Goal: Obtain resource: Obtain resource

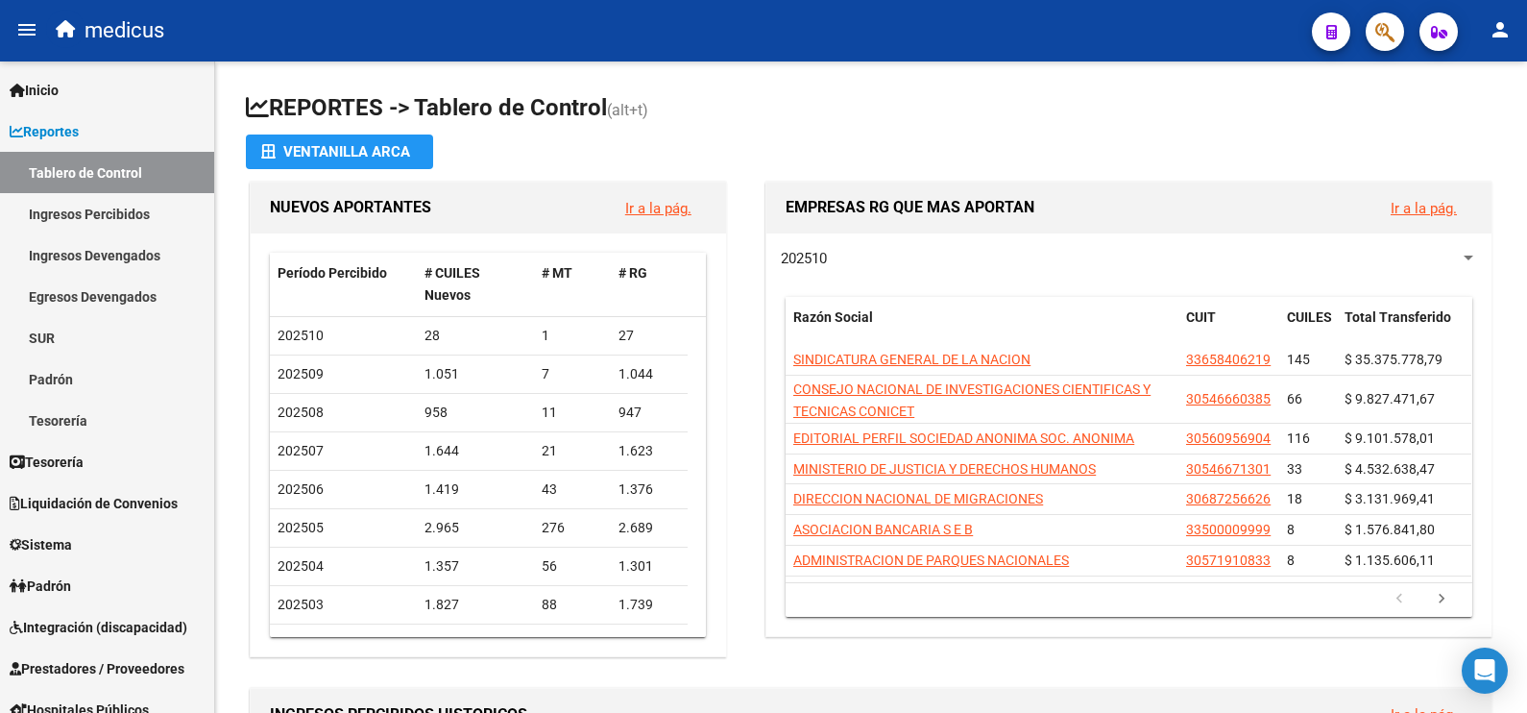
click at [1384, 33] on icon "button" at bounding box center [1385, 32] width 19 height 22
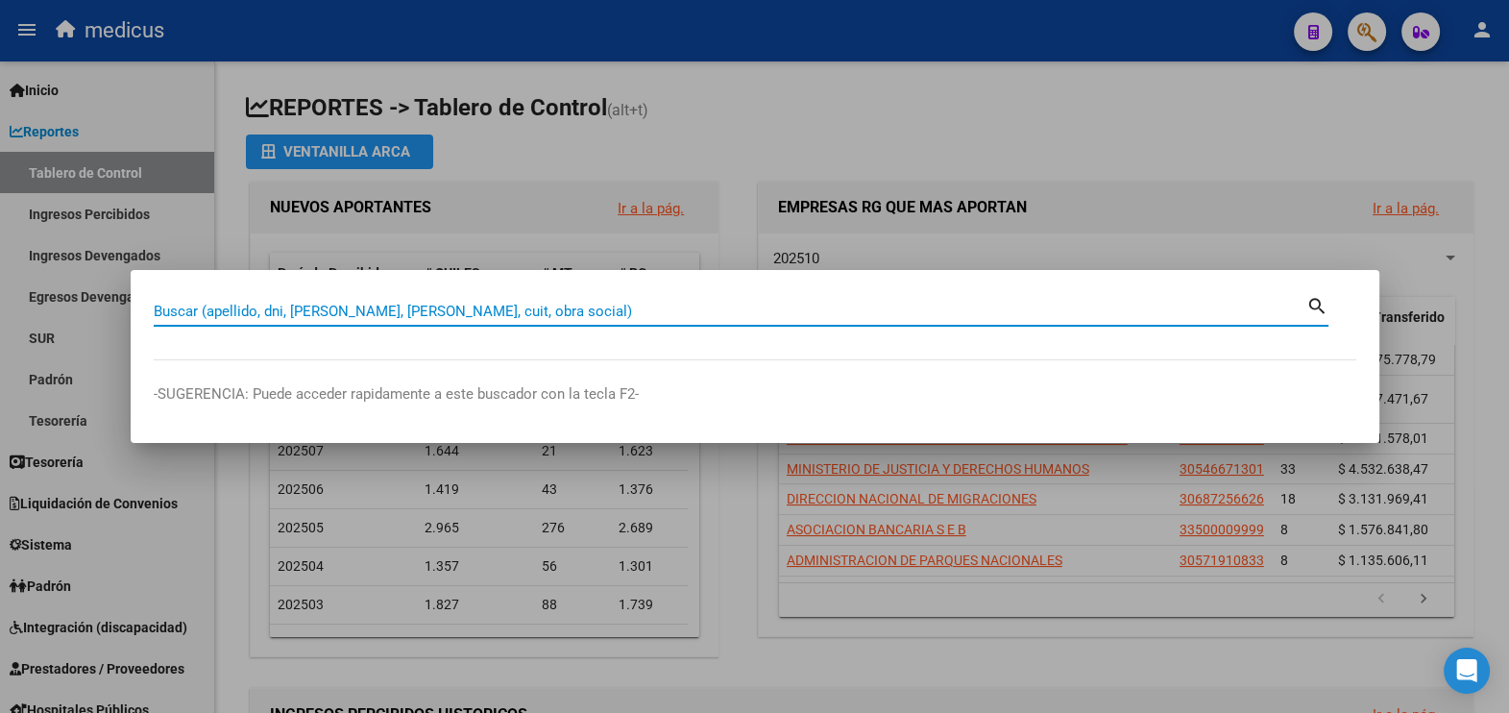
paste input "30718834615"
type input "30718834615"
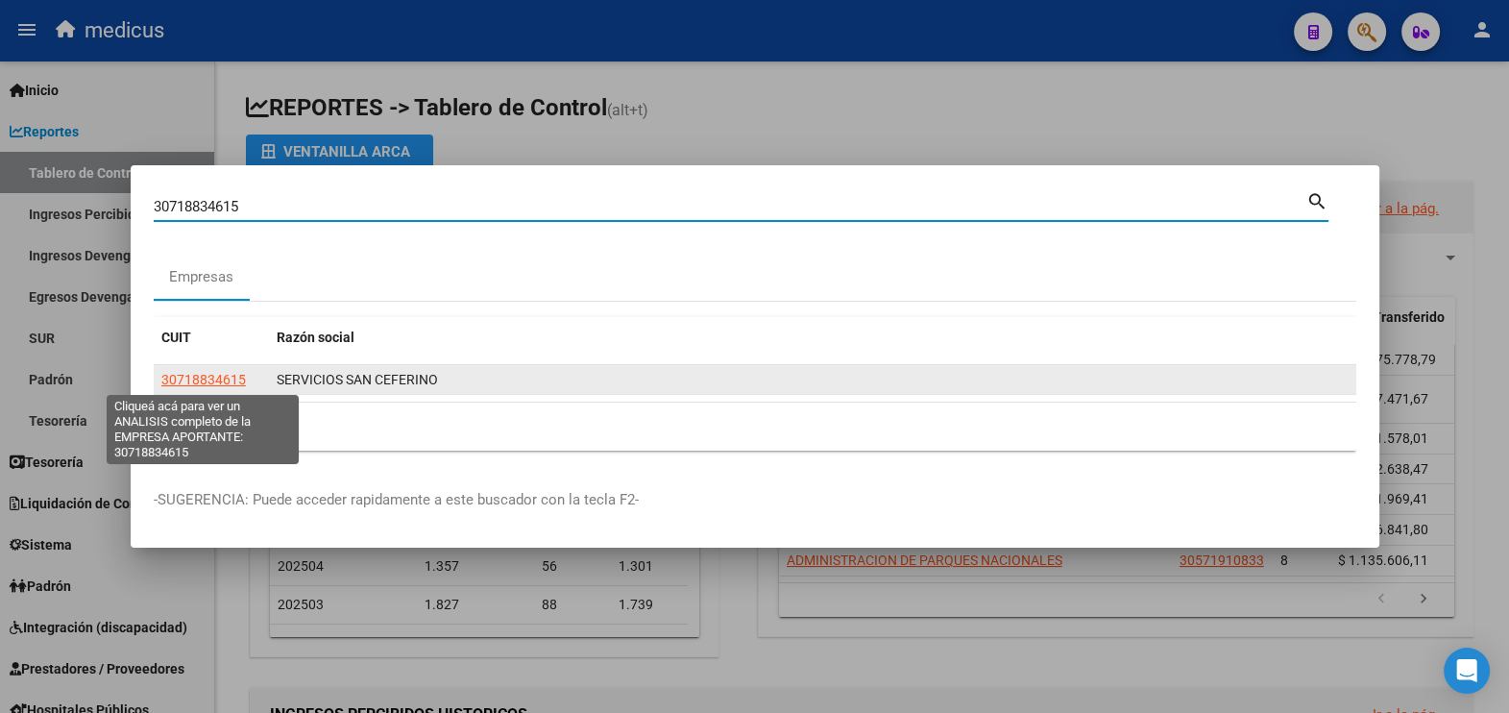
click at [210, 378] on span "30718834615" at bounding box center [203, 379] width 85 height 15
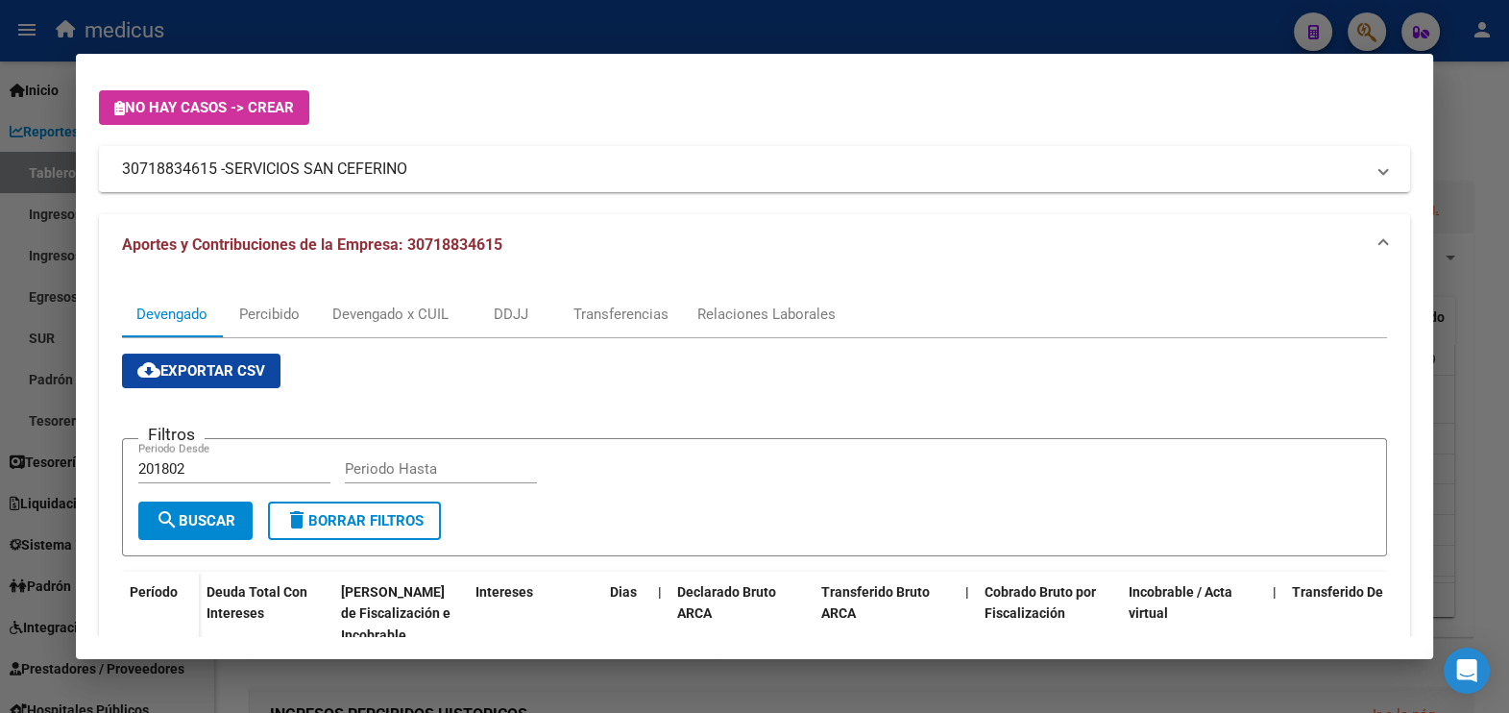
scroll to position [239, 0]
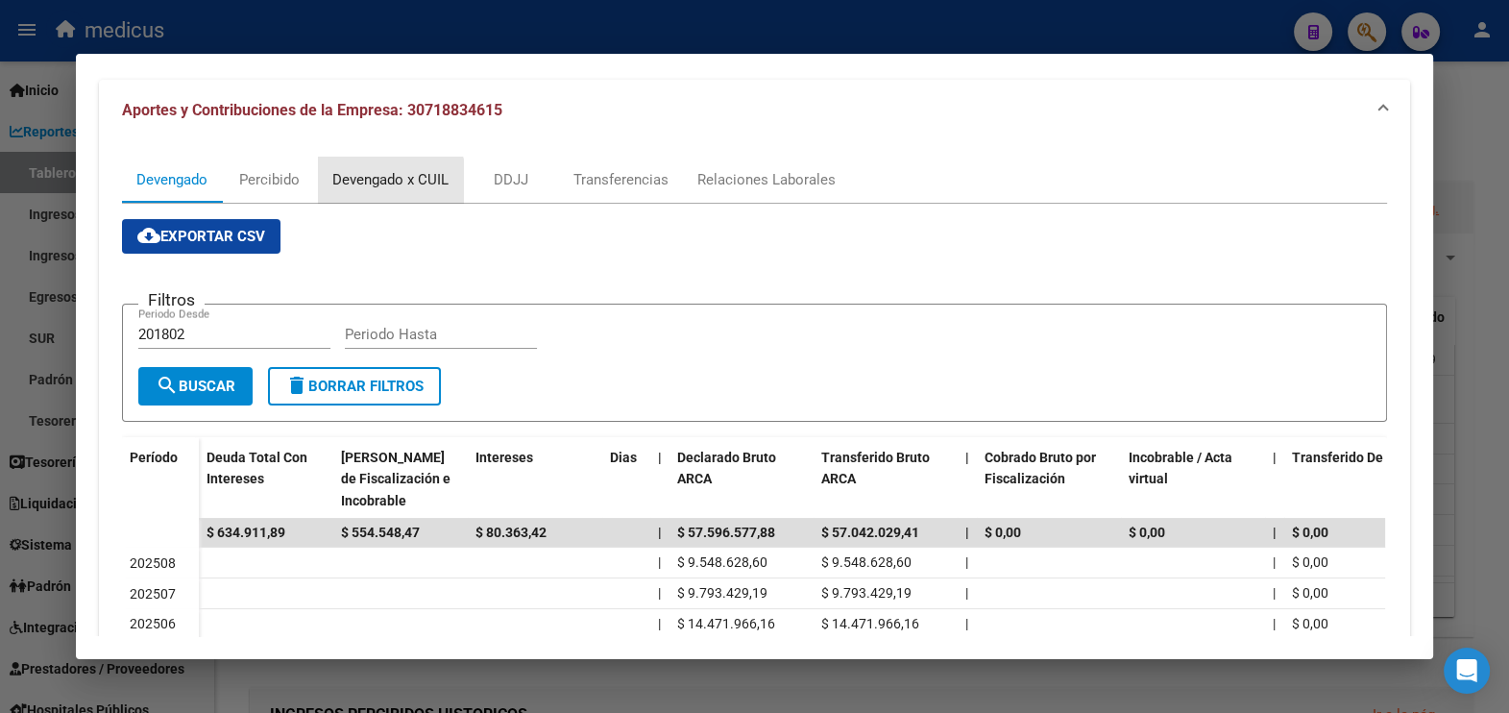
drag, startPoint x: 376, startPoint y: 183, endPoint x: 357, endPoint y: 192, distance: 20.6
click at [376, 184] on div "Devengado x CUIL" at bounding box center [390, 179] width 116 height 21
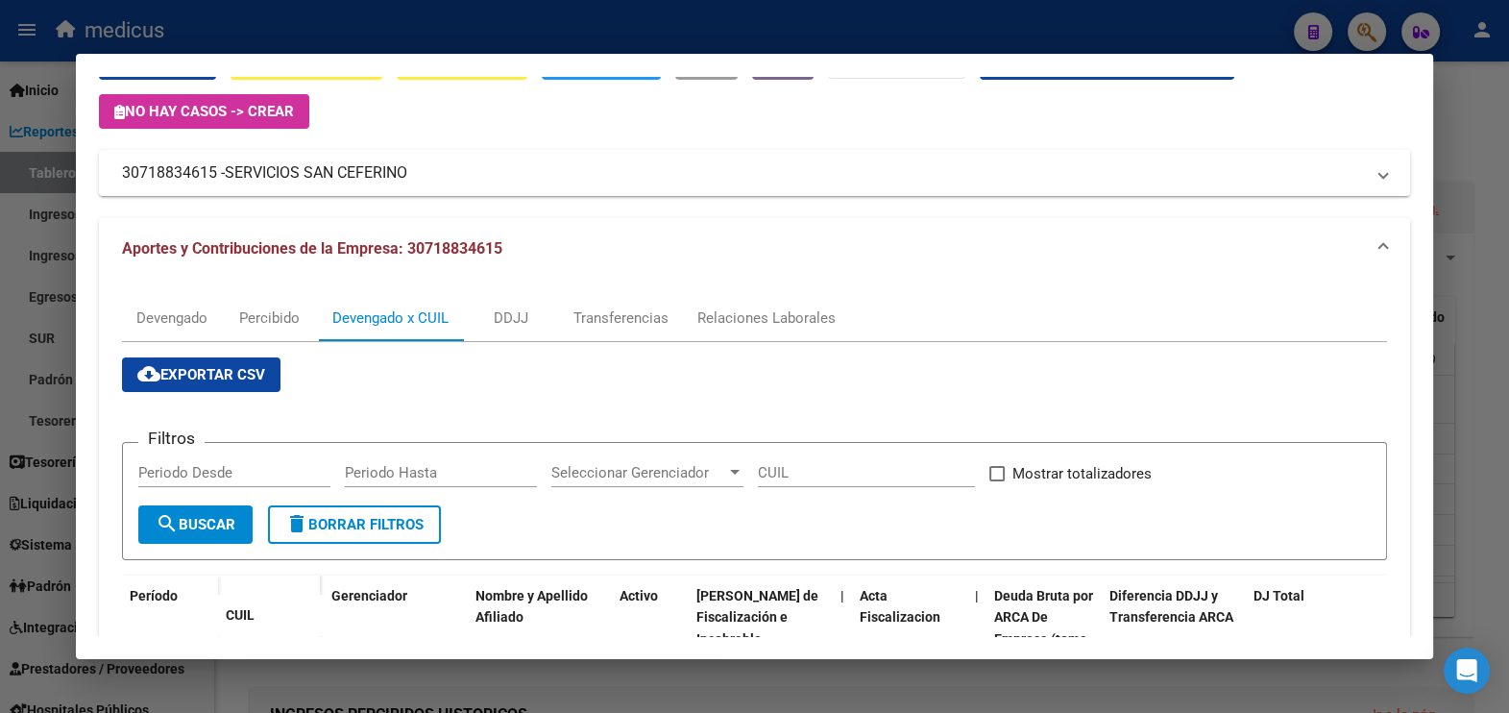
scroll to position [360, 0]
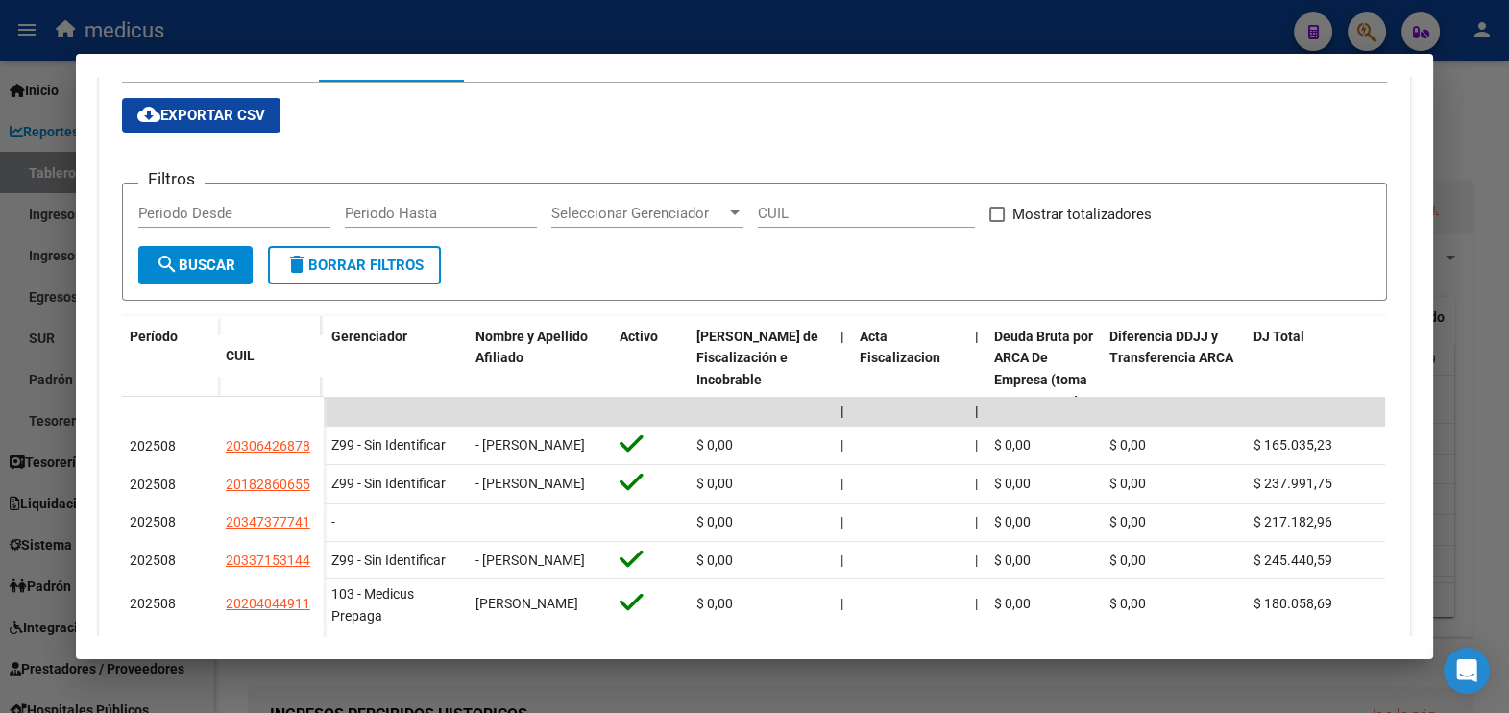
click at [187, 209] on input "Periodo Desde" at bounding box center [234, 213] width 192 height 17
type input "202507"
click at [411, 211] on input "Periodo Hasta" at bounding box center [441, 213] width 192 height 17
type input "202508"
drag, startPoint x: 172, startPoint y: 277, endPoint x: 238, endPoint y: 287, distance: 67.1
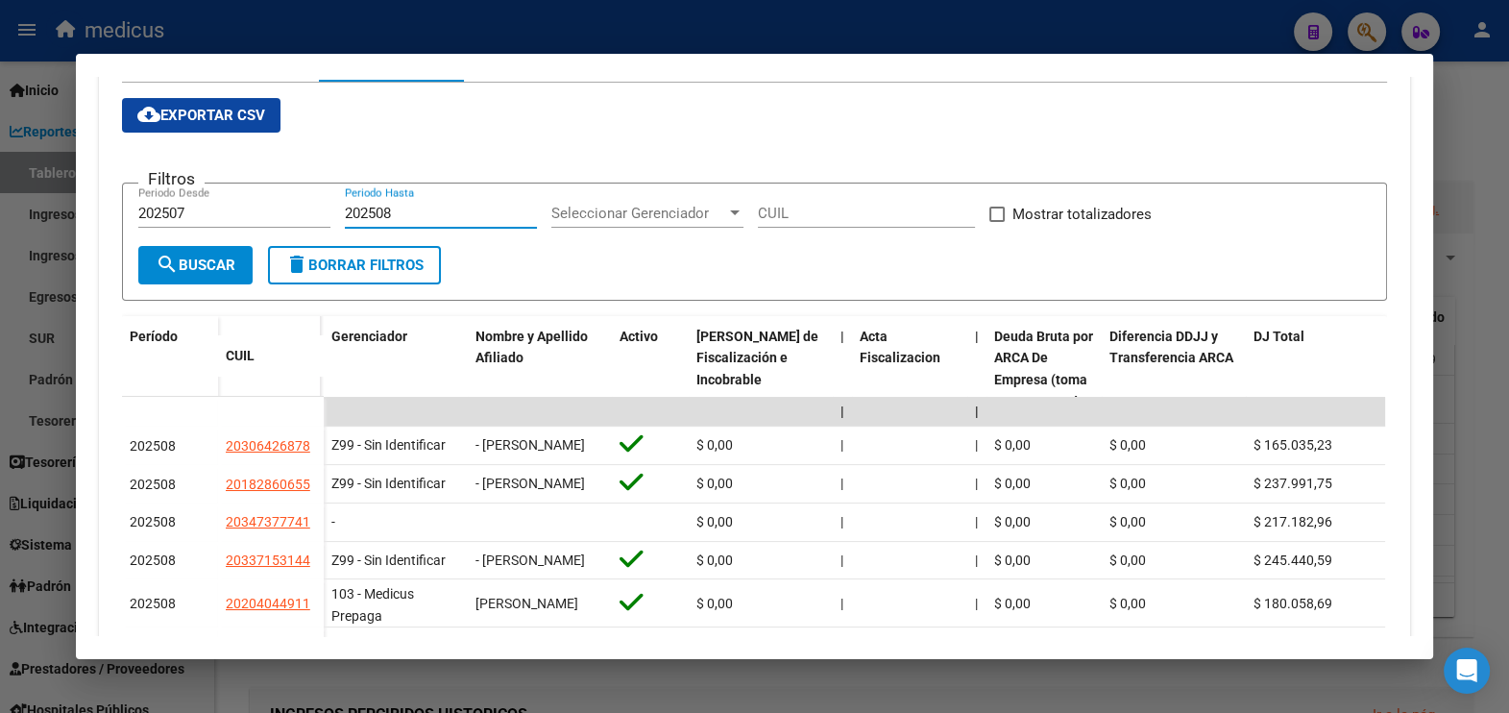
click at [172, 276] on button "search Buscar" at bounding box center [195, 265] width 114 height 38
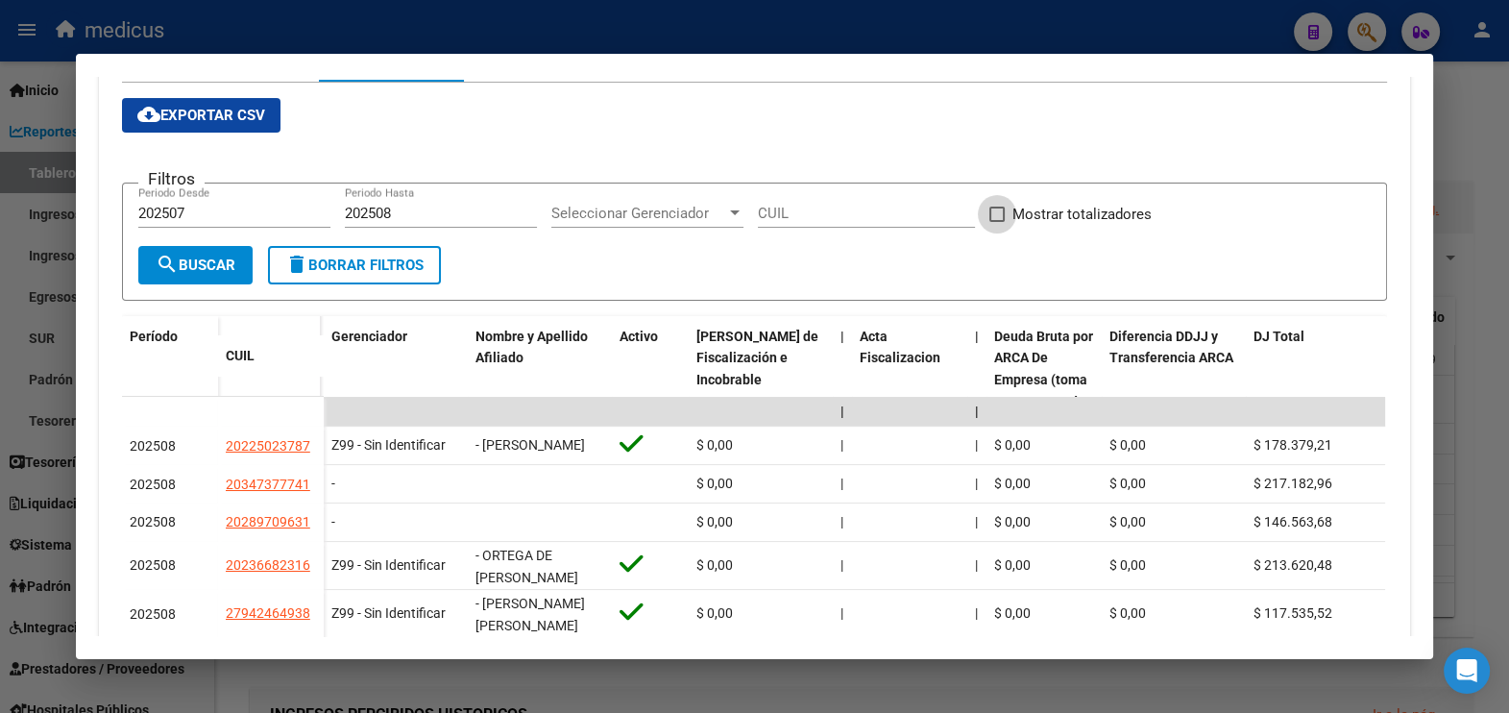
drag, startPoint x: 989, startPoint y: 207, endPoint x: 986, endPoint y: 219, distance: 11.9
click at [989, 208] on span at bounding box center [996, 214] width 15 height 15
click at [996, 222] on input "Mostrar totalizadores" at bounding box center [996, 222] width 1 height 1
checkbox input "true"
click at [197, 249] on button "search Buscar" at bounding box center [195, 265] width 114 height 38
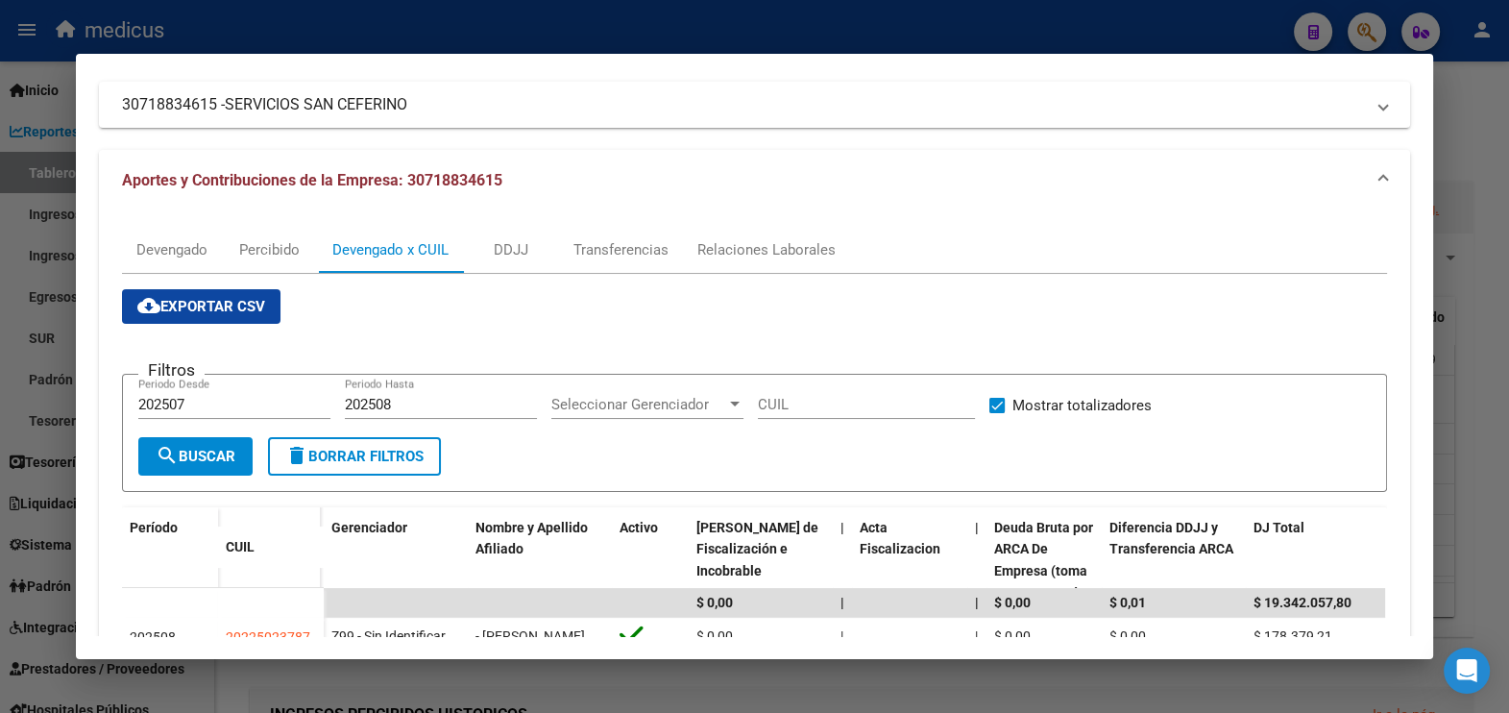
scroll to position [119, 0]
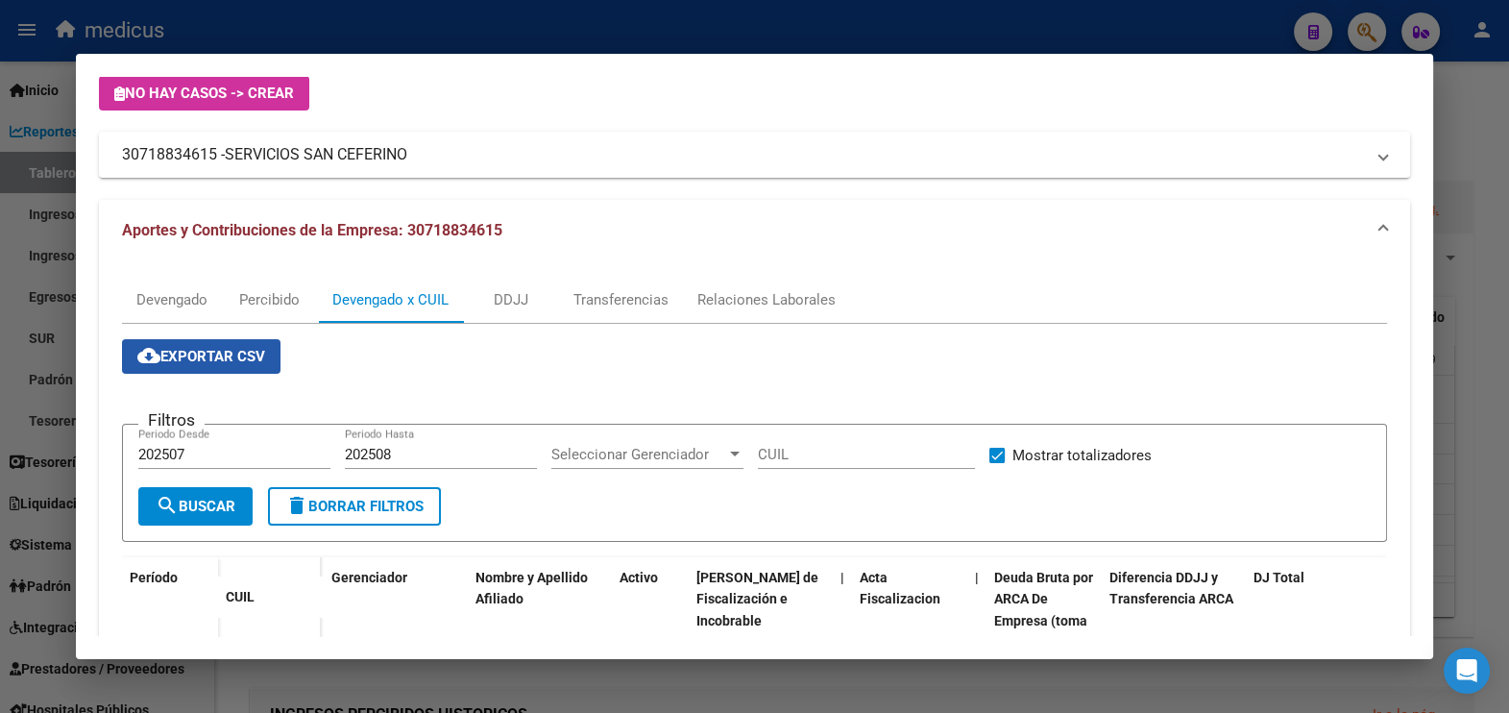
click at [194, 358] on span "cloud_download Exportar CSV" at bounding box center [201, 356] width 128 height 17
click at [533, 36] on div at bounding box center [754, 356] width 1509 height 713
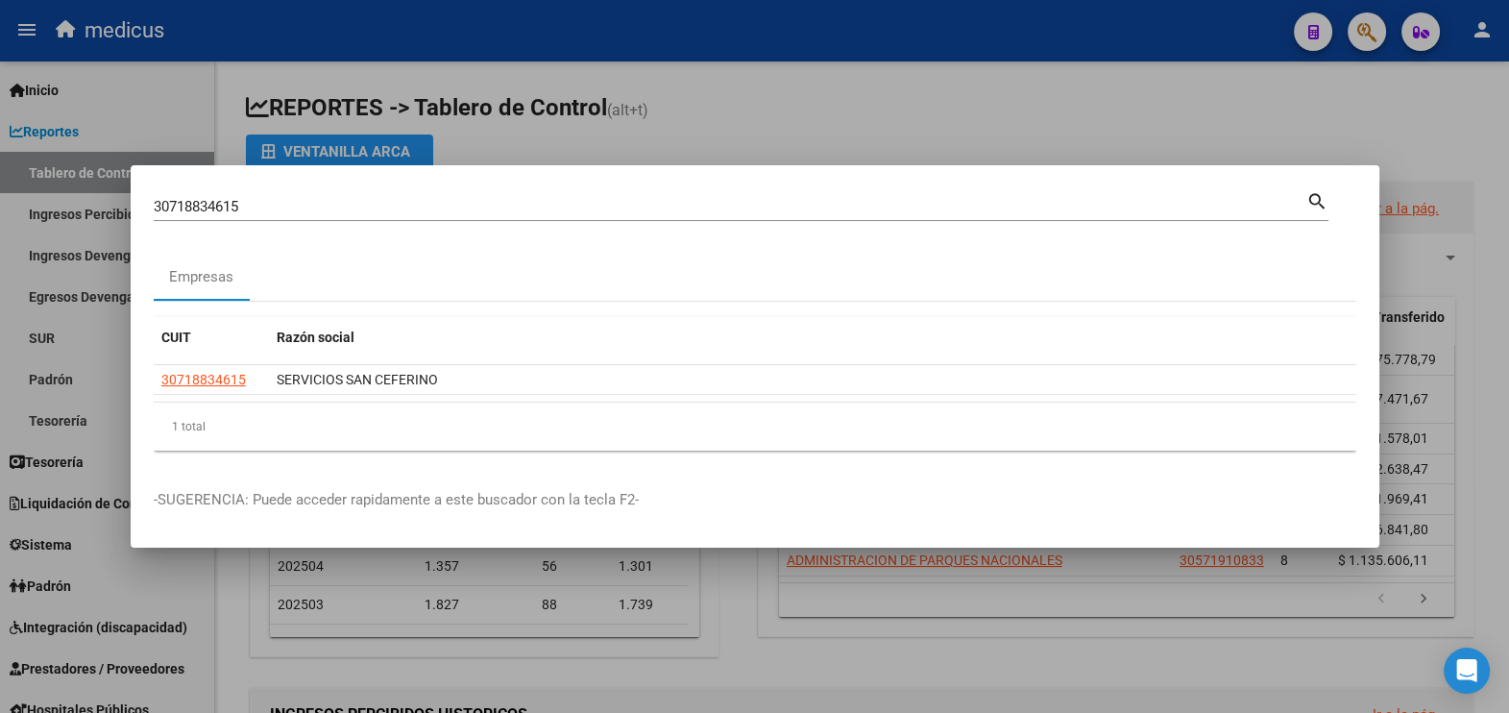
click at [186, 177] on mat-dialog-container "30718834615 Buscar (apellido, dni, cuil, nro traspaso, cuit, obra social) searc…" at bounding box center [755, 356] width 1249 height 383
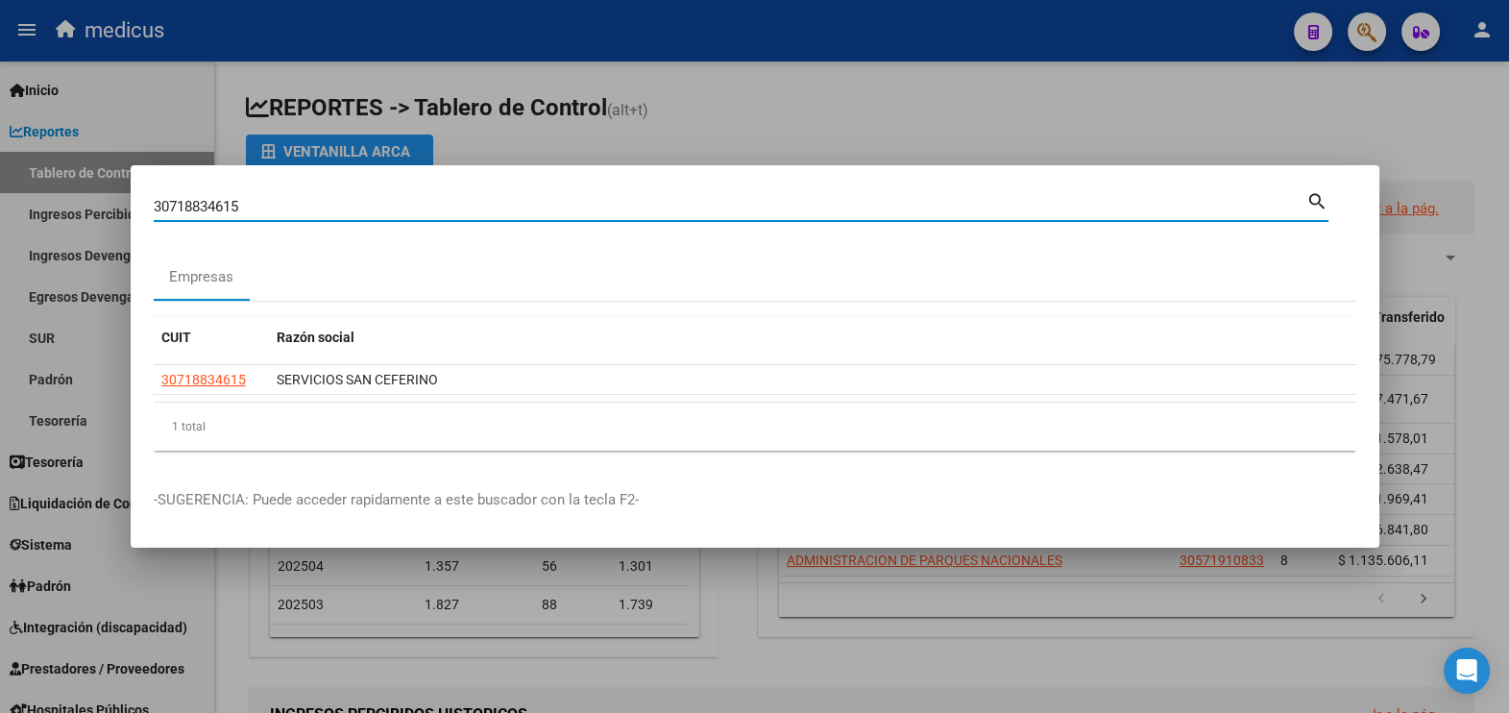
click at [183, 178] on mat-dialog-container "30718834615 Buscar (apellido, dni, cuil, nro traspaso, cuit, obra social) searc…" at bounding box center [755, 356] width 1249 height 383
click at [338, 218] on div "30718834615 Buscar (apellido, dni, cuil, nro traspaso, cuit, obra social)" at bounding box center [730, 206] width 1153 height 29
click at [179, 202] on input "30718834615" at bounding box center [730, 206] width 1153 height 17
paste input "22579"
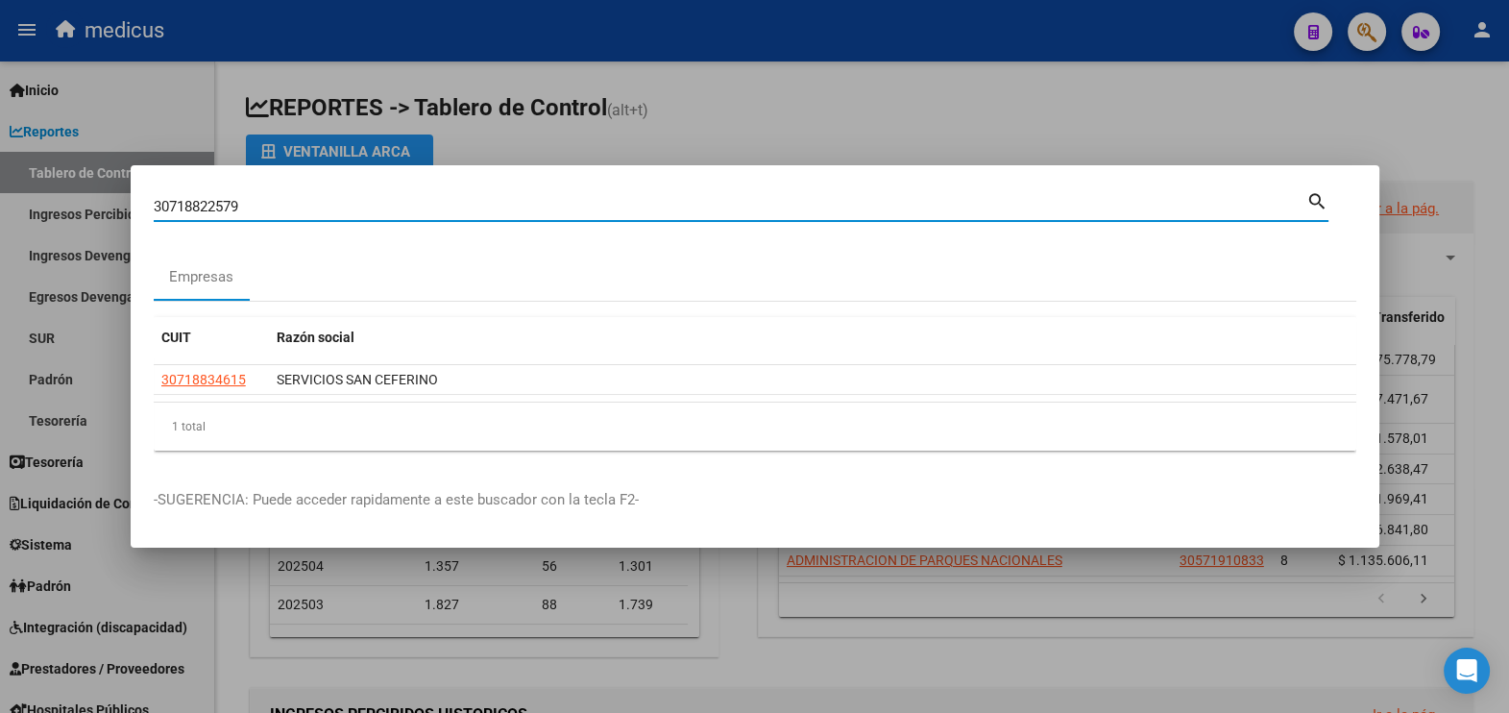
type input "30718822579"
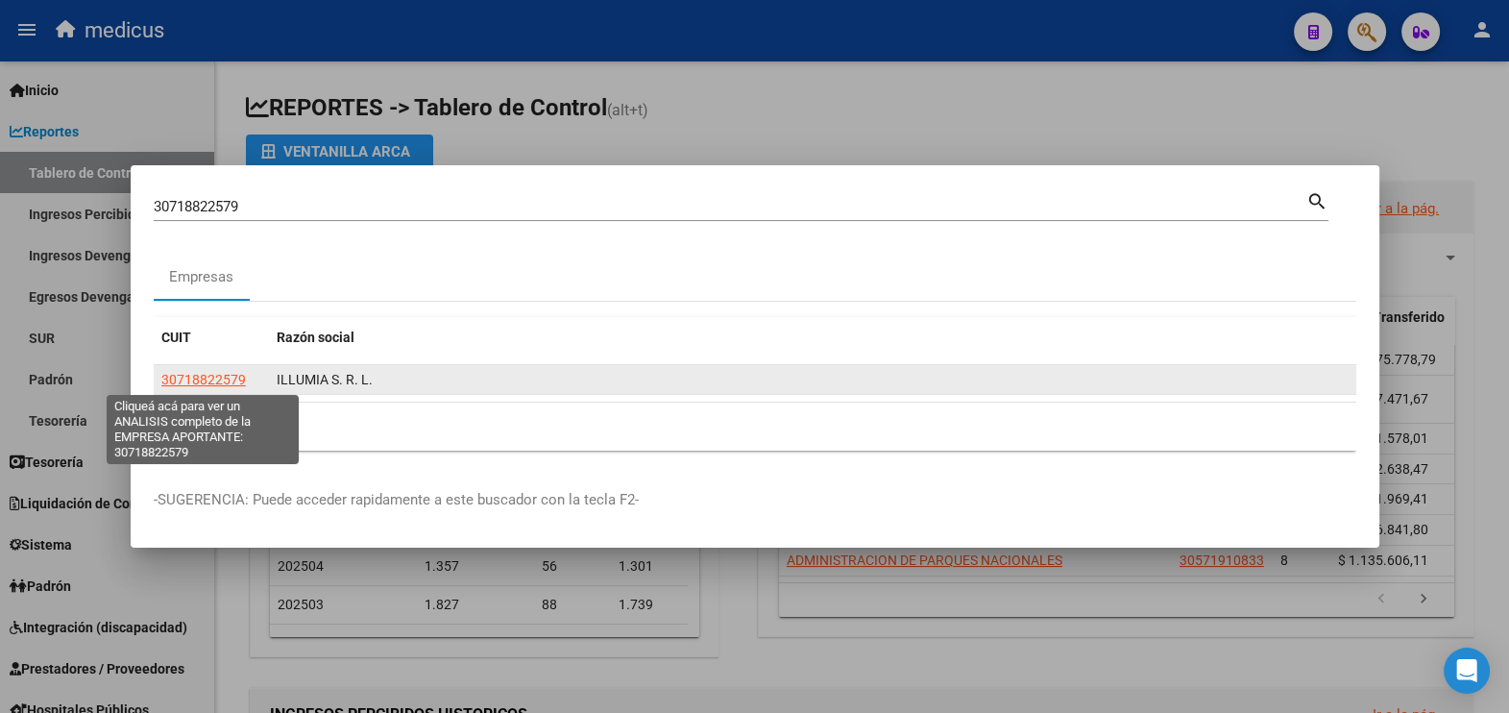
click at [224, 381] on span "30718822579" at bounding box center [203, 379] width 85 height 15
type textarea "30718822579"
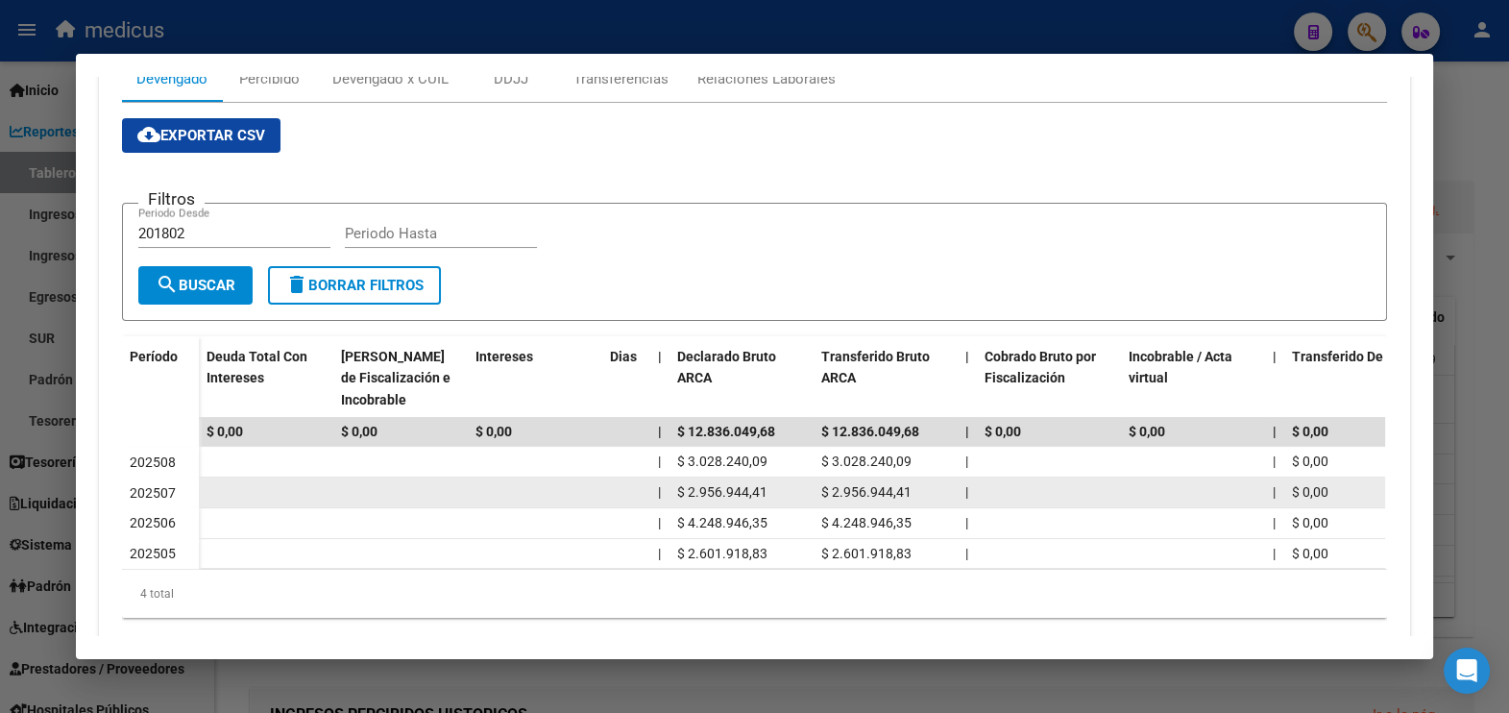
scroll to position [360, 0]
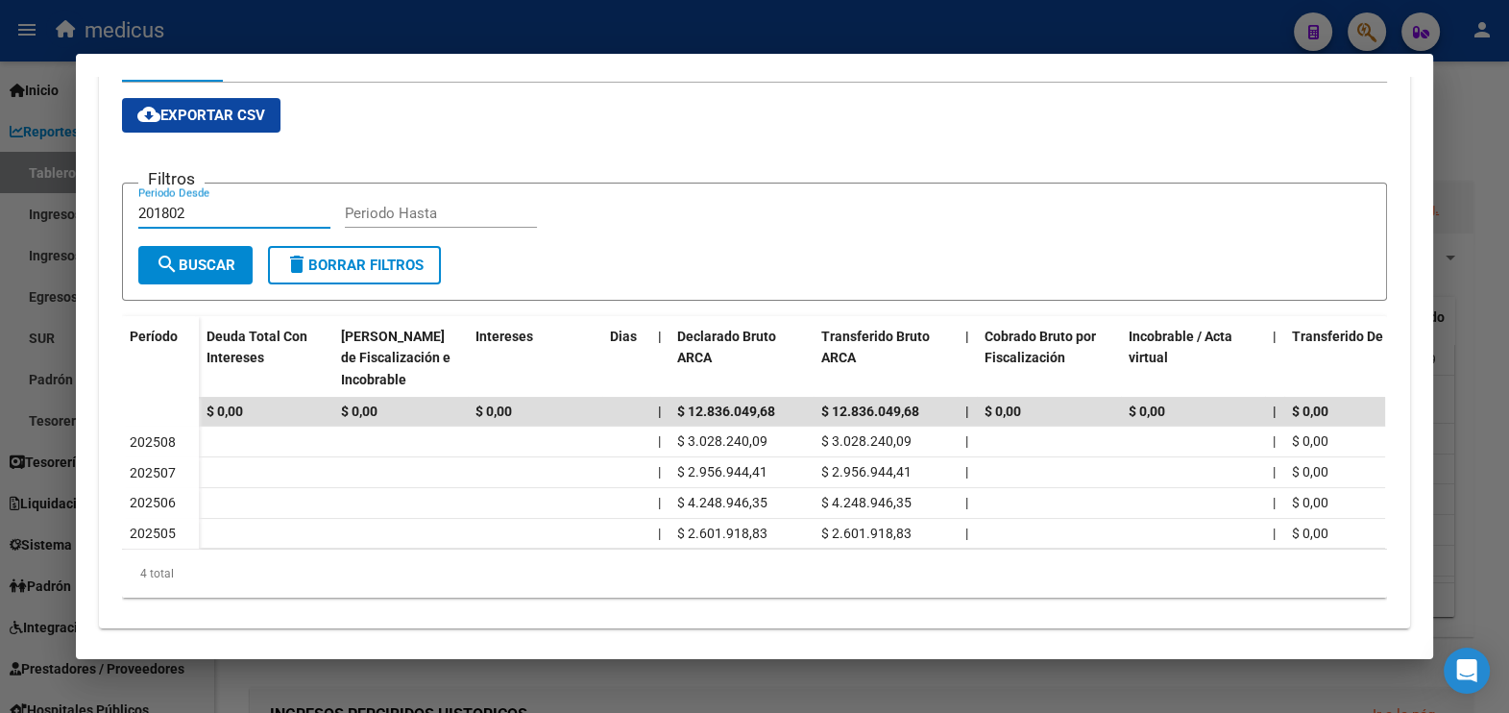
click at [203, 213] on input "201802" at bounding box center [234, 213] width 192 height 17
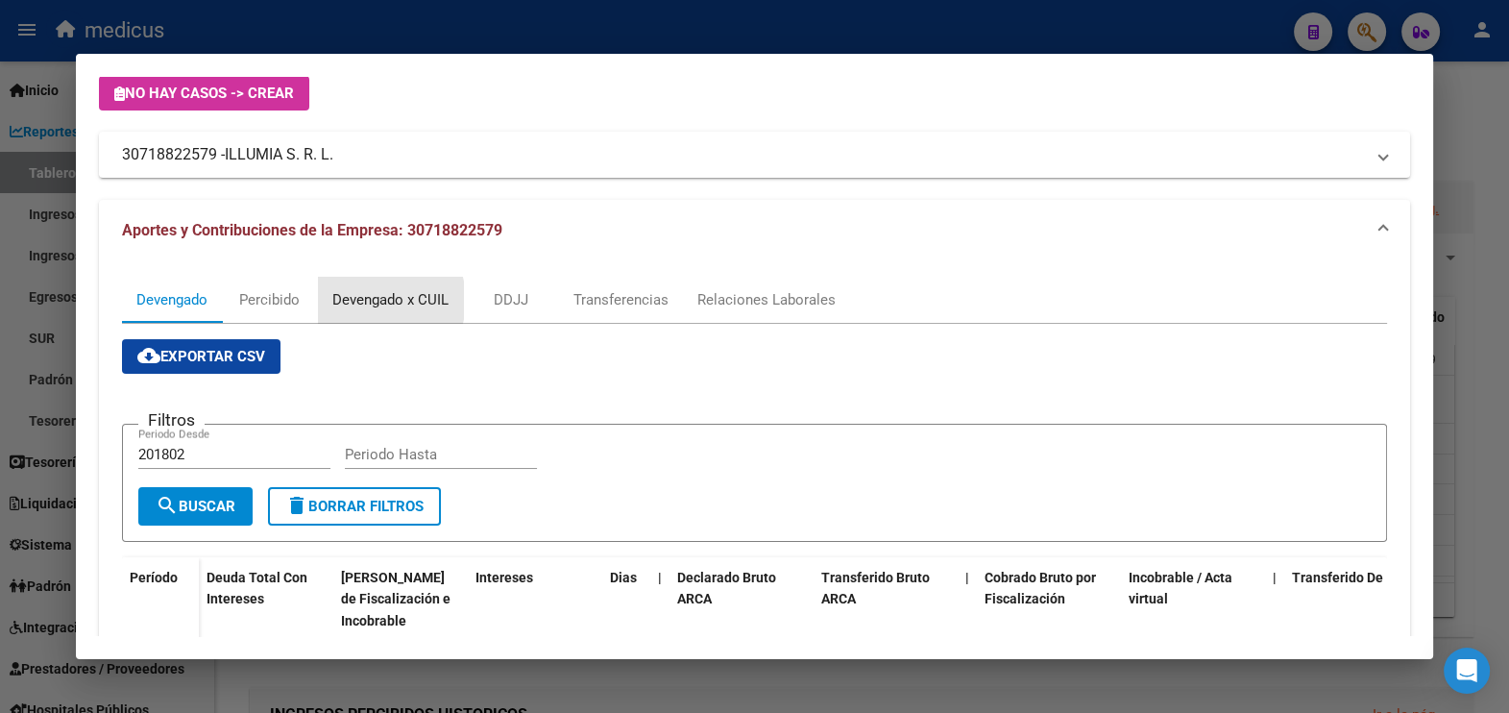
click at [361, 299] on div "Devengado x CUIL" at bounding box center [390, 299] width 116 height 21
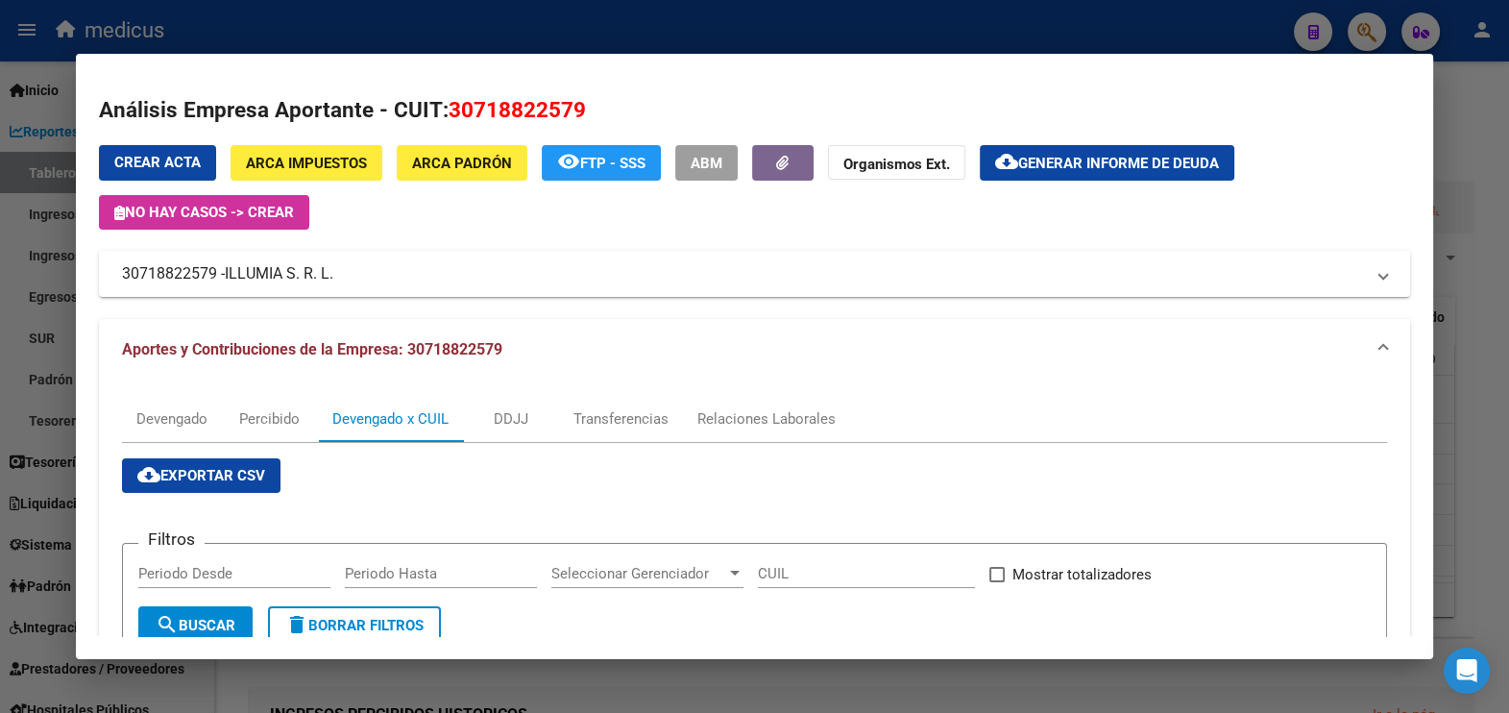
scroll to position [239, 0]
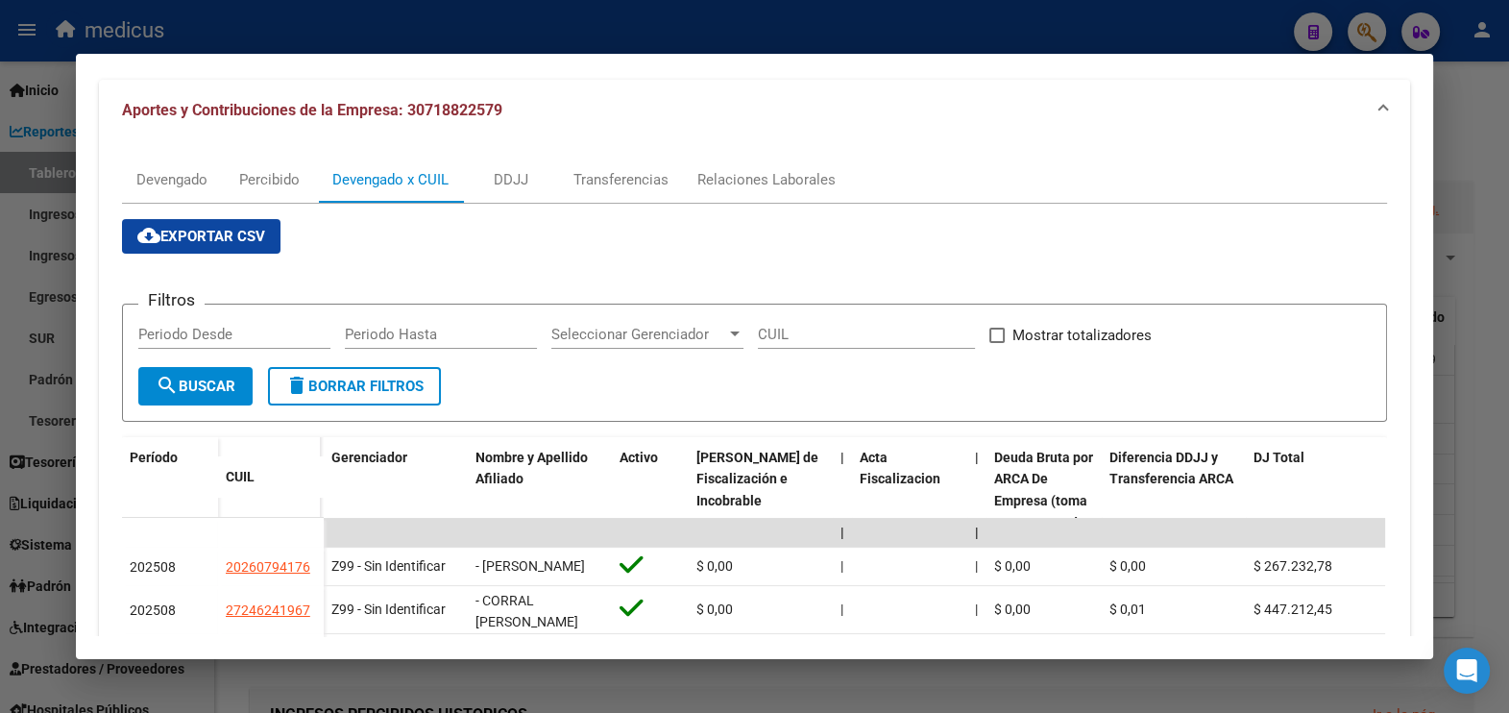
click at [228, 337] on input "Periodo Desde" at bounding box center [234, 334] width 192 height 17
type input "202507"
type input "202508"
click at [202, 387] on span "search Buscar" at bounding box center [196, 386] width 80 height 17
click at [989, 341] on label "Mostrar totalizadores" at bounding box center [1070, 335] width 162 height 23
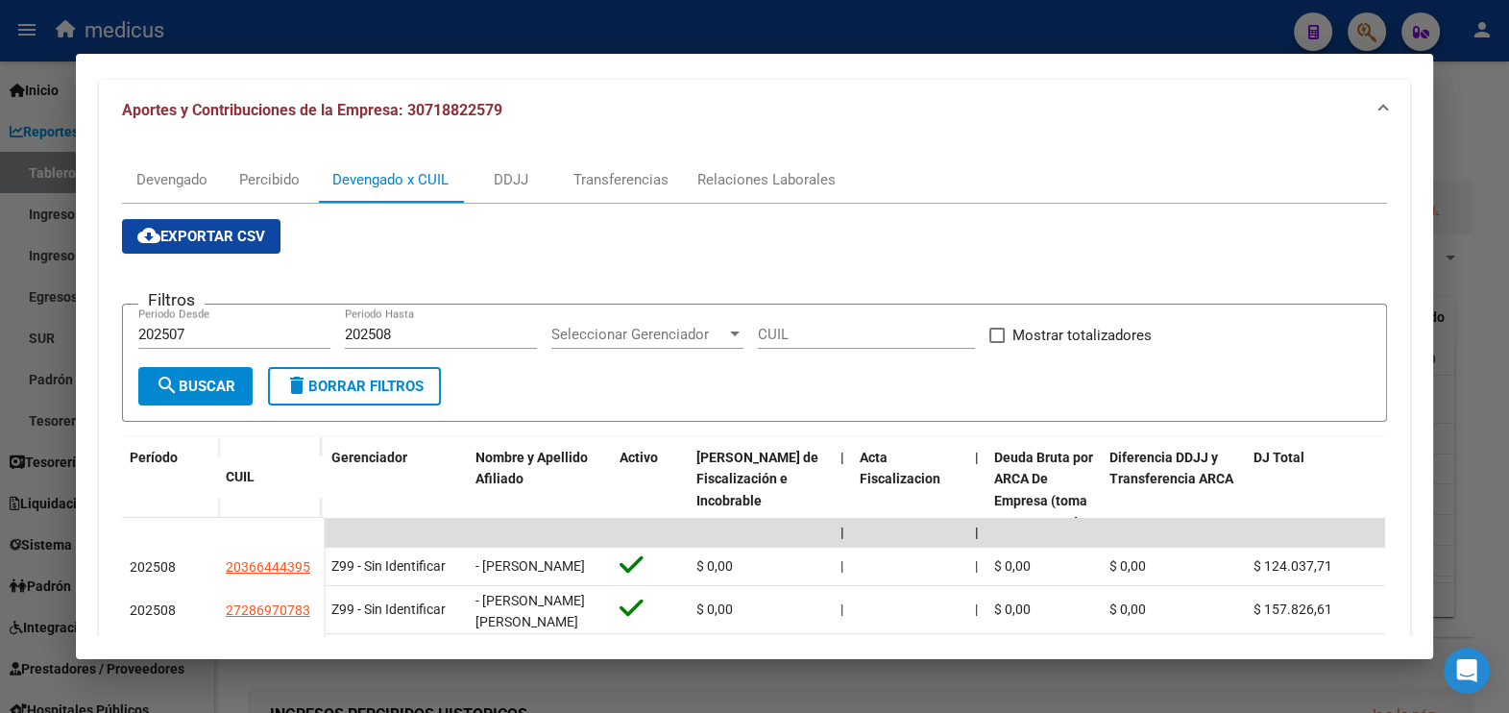
click at [996, 343] on input "Mostrar totalizadores" at bounding box center [996, 343] width 1 height 1
checkbox input "true"
click at [234, 389] on button "search Buscar" at bounding box center [195, 386] width 114 height 38
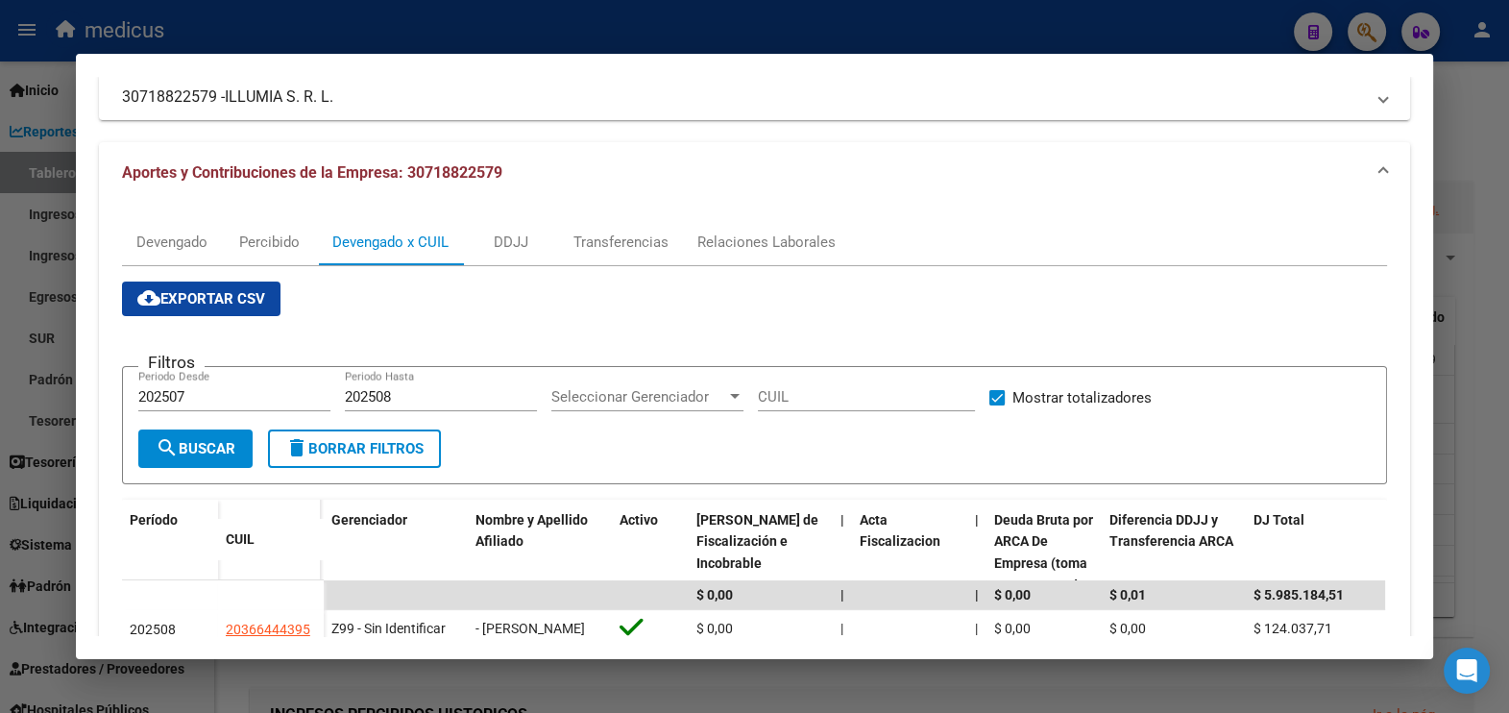
scroll to position [119, 0]
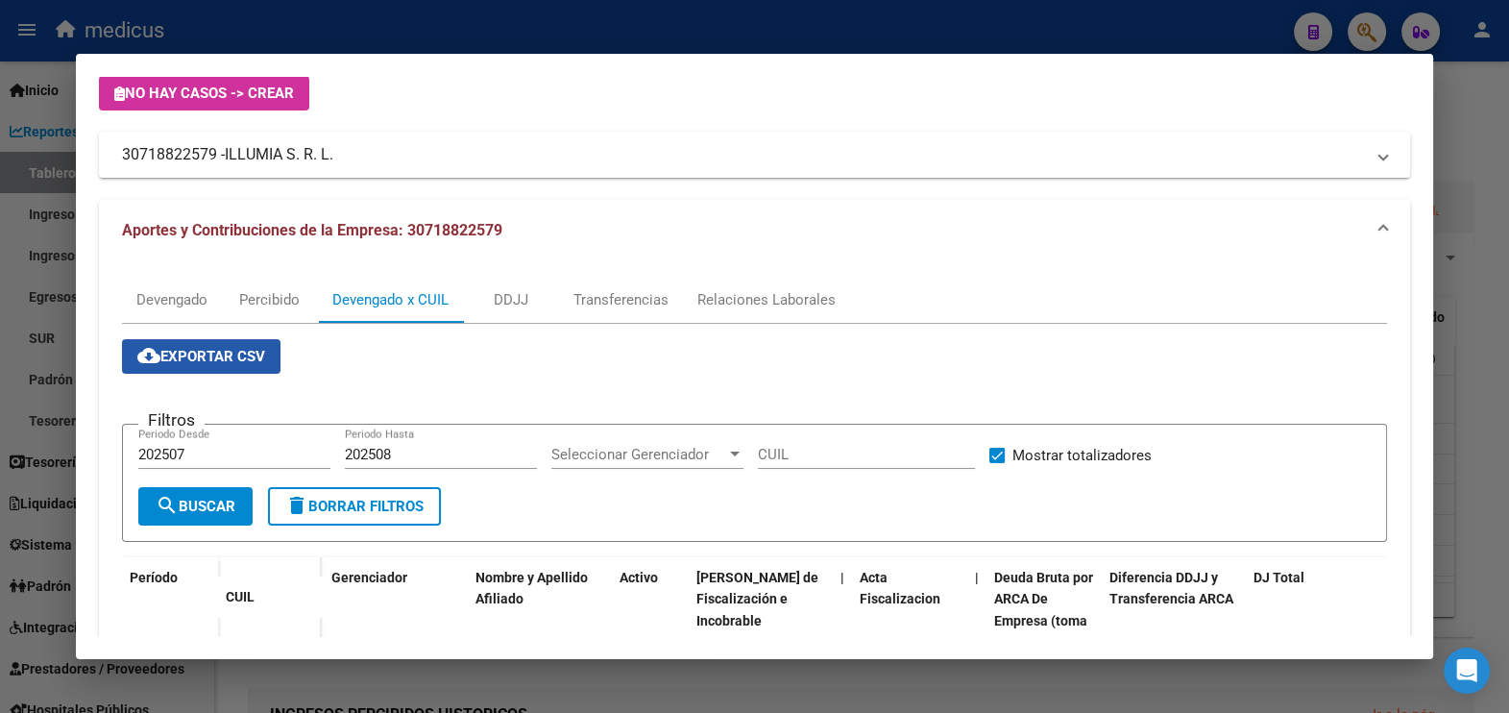
click at [202, 351] on span "cloud_download Exportar CSV" at bounding box center [201, 356] width 128 height 17
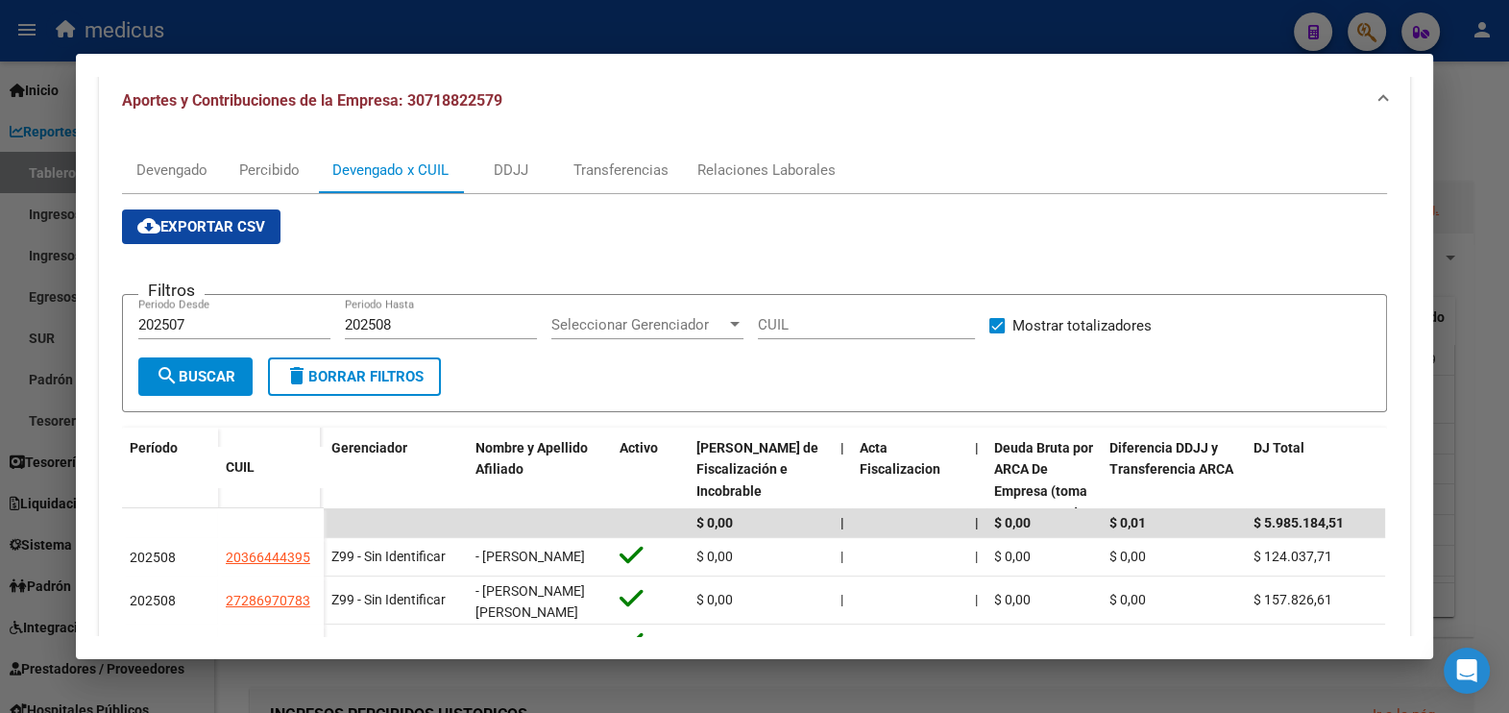
scroll to position [360, 0]
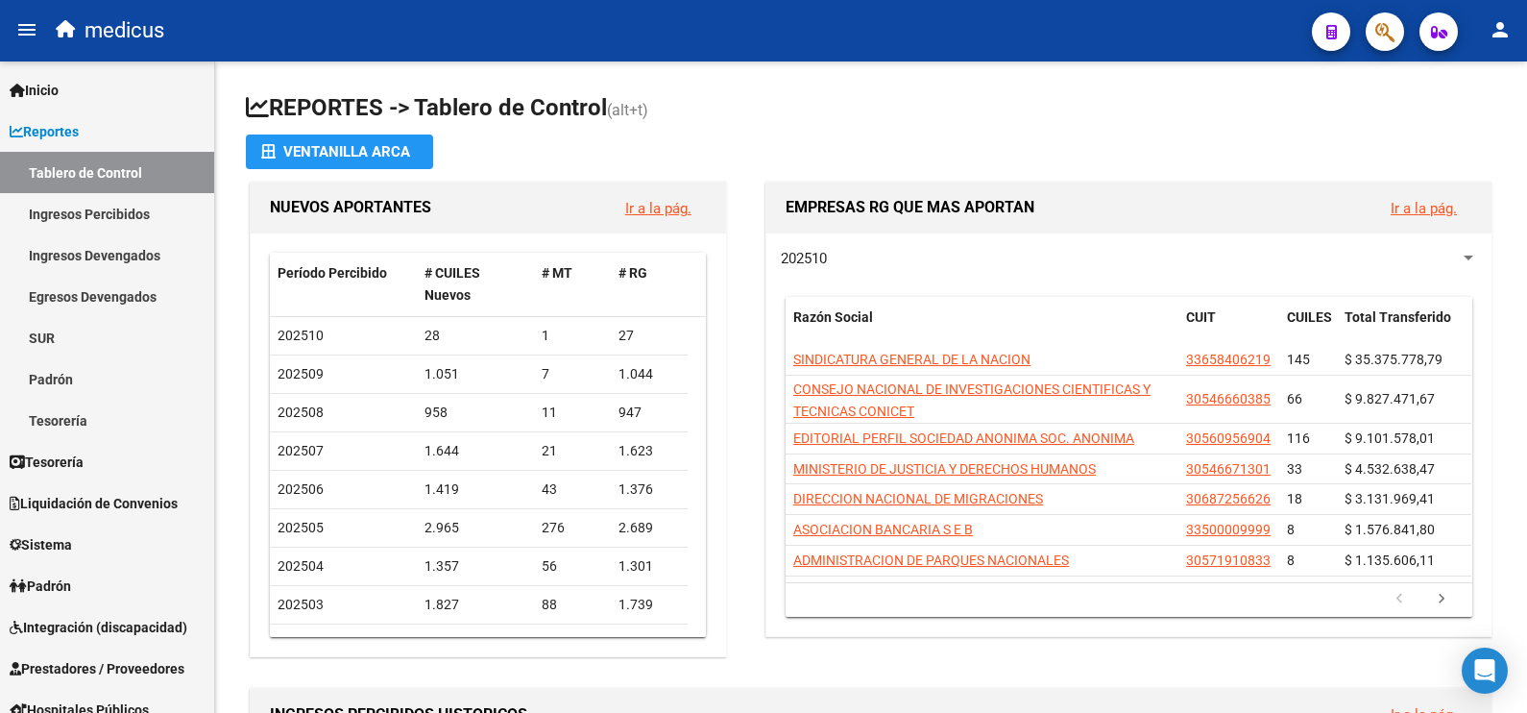
click at [1382, 25] on icon "button" at bounding box center [1385, 32] width 19 height 22
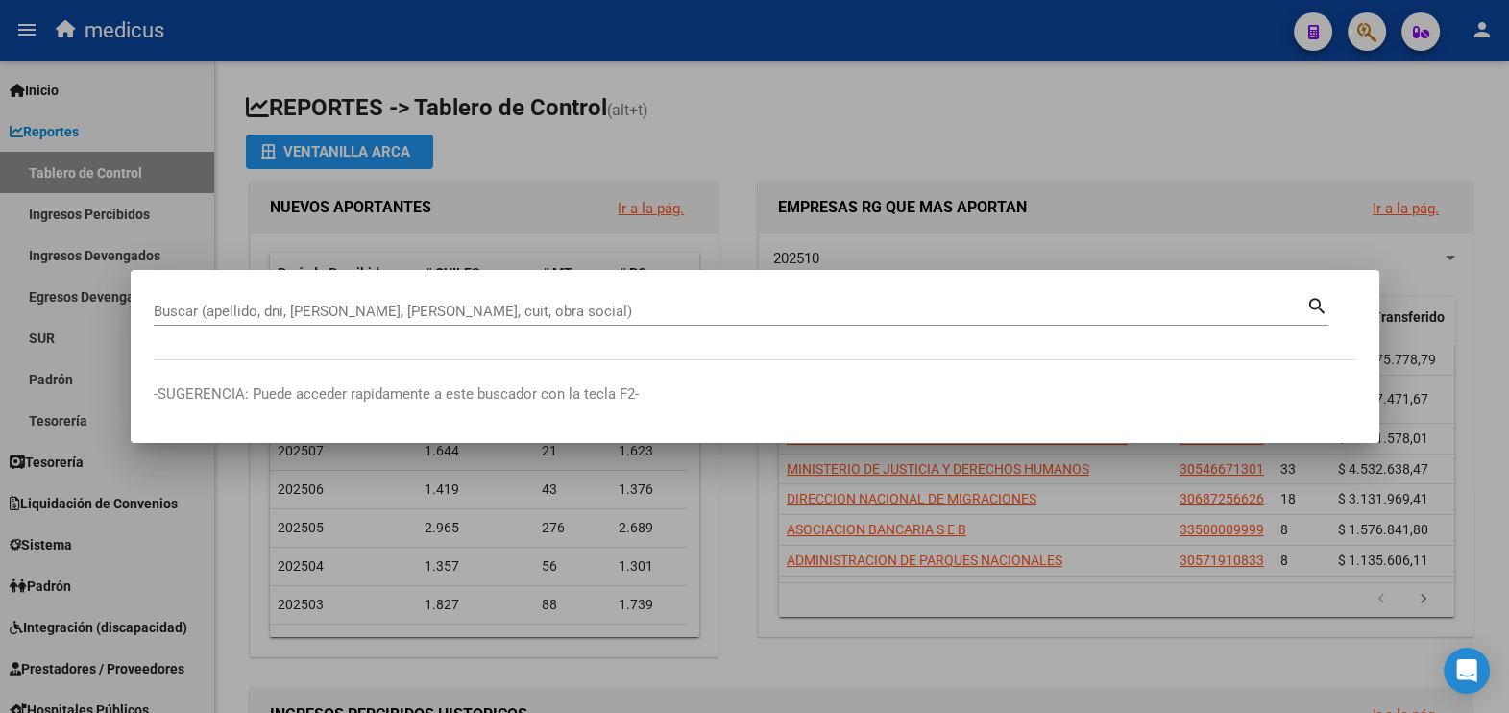
click at [675, 277] on mat-dialog-container "Buscar (apellido, dni, [PERSON_NAME], nro traspaso, cuit, obra social) search -…" at bounding box center [755, 356] width 1249 height 172
click at [754, 324] on div "Buscar (apellido, dni, [PERSON_NAME], [PERSON_NAME], cuit, obra social)" at bounding box center [730, 311] width 1153 height 29
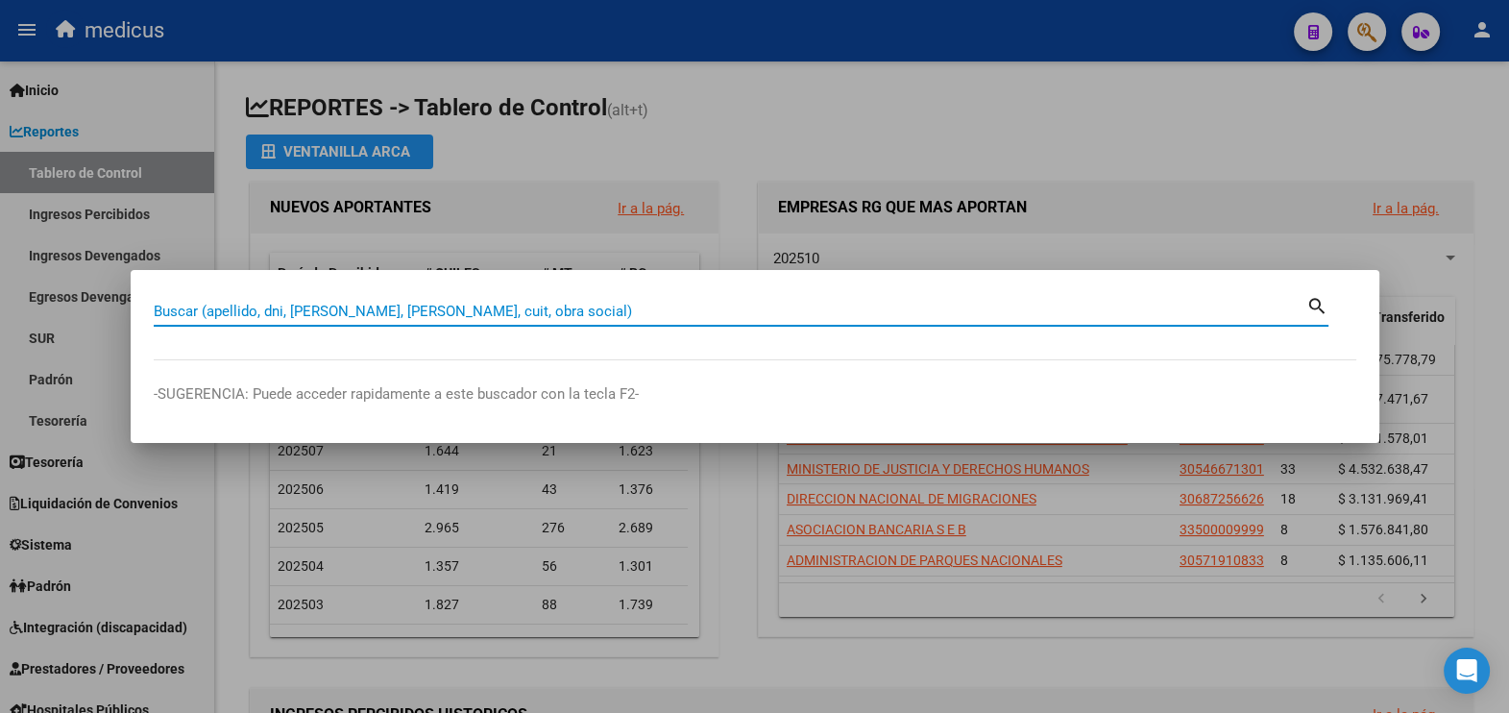
click at [752, 315] on input "Buscar (apellido, dni, [PERSON_NAME], [PERSON_NAME], cuit, obra social)" at bounding box center [730, 311] width 1153 height 17
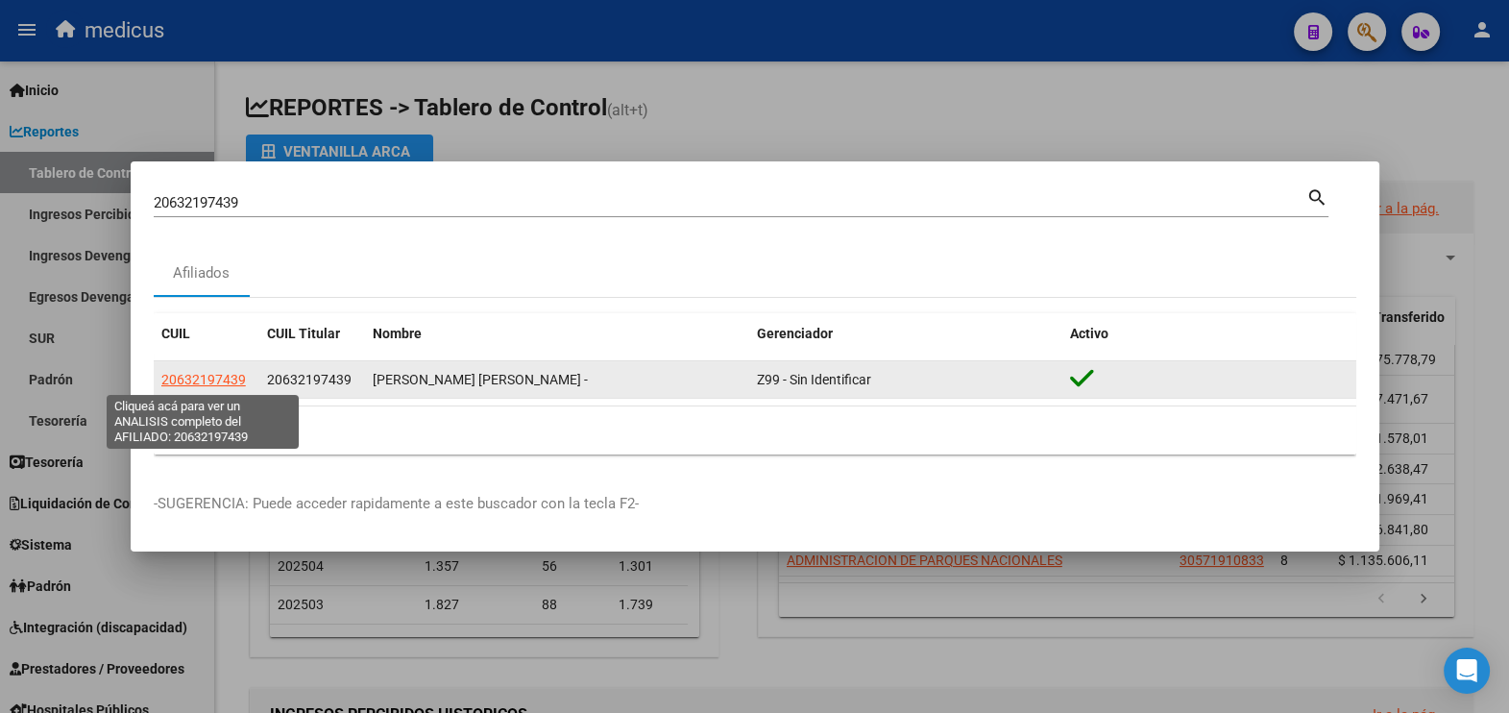
click at [207, 381] on span "20632197439" at bounding box center [203, 379] width 85 height 15
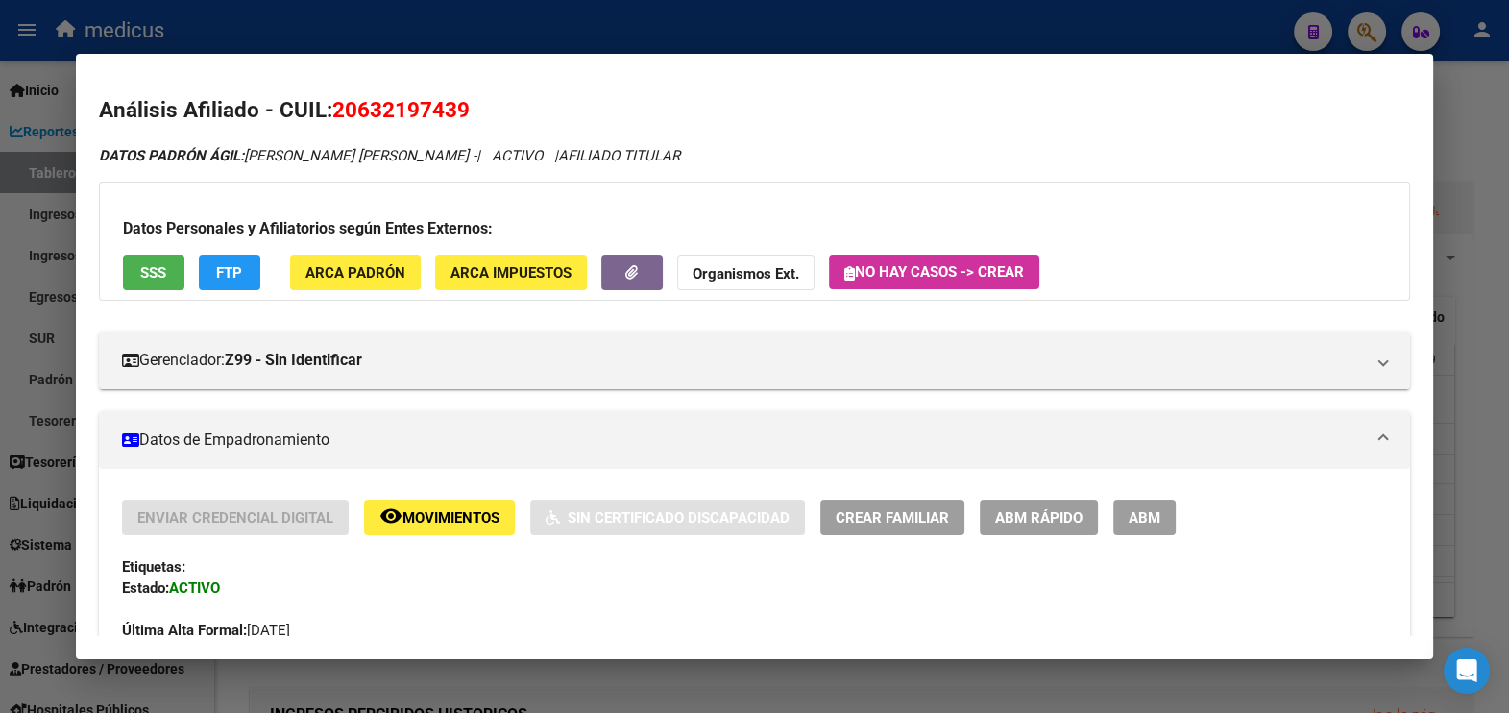
drag, startPoint x: 467, startPoint y: 110, endPoint x: 309, endPoint y: 104, distance: 157.7
click at [309, 104] on h2 "Análisis Afiliado - CUIL: 20632197439" at bounding box center [755, 110] width 1312 height 33
click at [364, 112] on span "20632197439" at bounding box center [400, 109] width 137 height 25
drag, startPoint x: 329, startPoint y: 106, endPoint x: 475, endPoint y: 107, distance: 147.0
click at [475, 107] on h2 "Análisis Afiliado - CUIL: 20632197439" at bounding box center [755, 110] width 1312 height 33
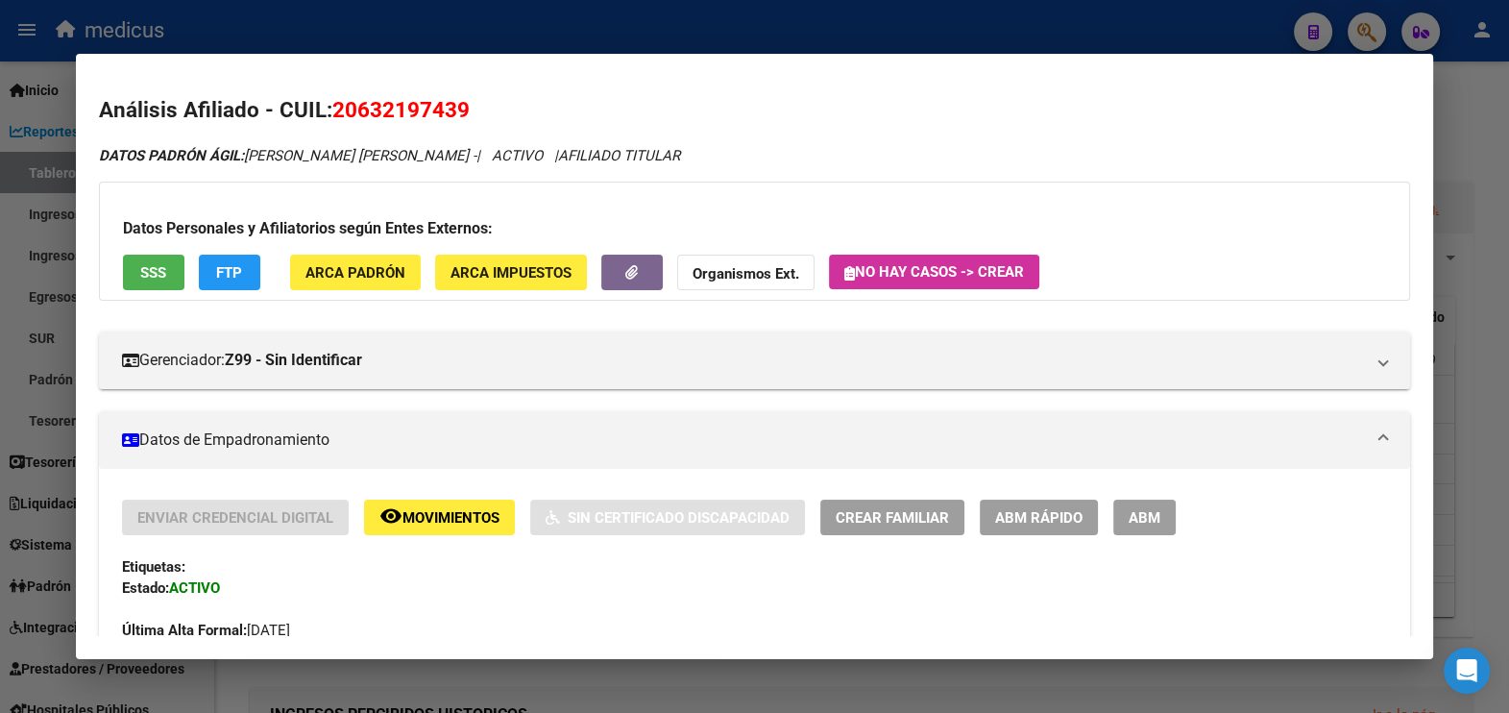
copy span "20632197439"
click at [934, 25] on div at bounding box center [754, 356] width 1509 height 713
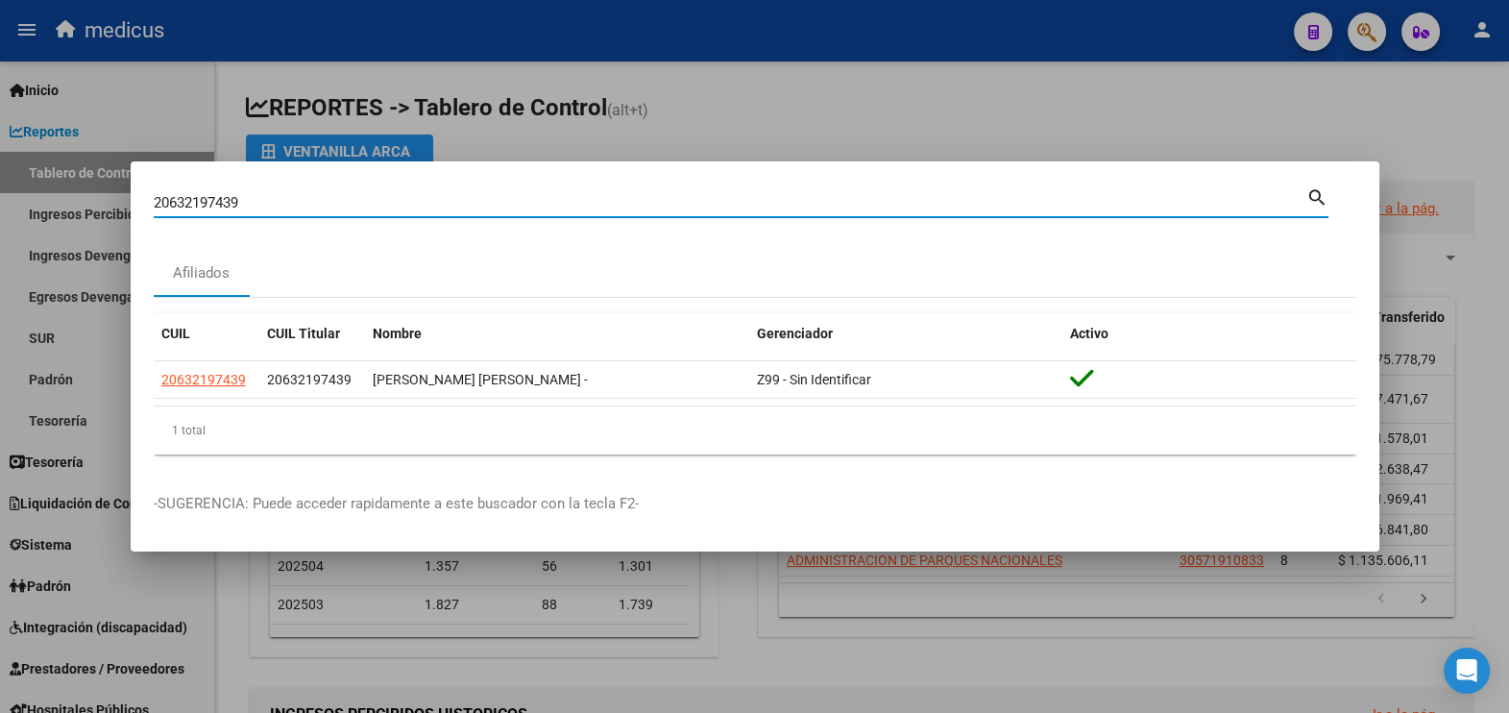
drag, startPoint x: 375, startPoint y: 200, endPoint x: 181, endPoint y: 158, distance: 198.6
click at [181, 158] on div "20632197439 Buscar (apellido, dni, cuil, nro traspaso, cuit, obra social) searc…" at bounding box center [754, 356] width 1509 height 713
paste input "[PERSON_NAME] [PERSON_NAME]"
type input "206SYMMONDS [PERSON_NAME]"
drag, startPoint x: 382, startPoint y: 203, endPoint x: 43, endPoint y: 178, distance: 340.0
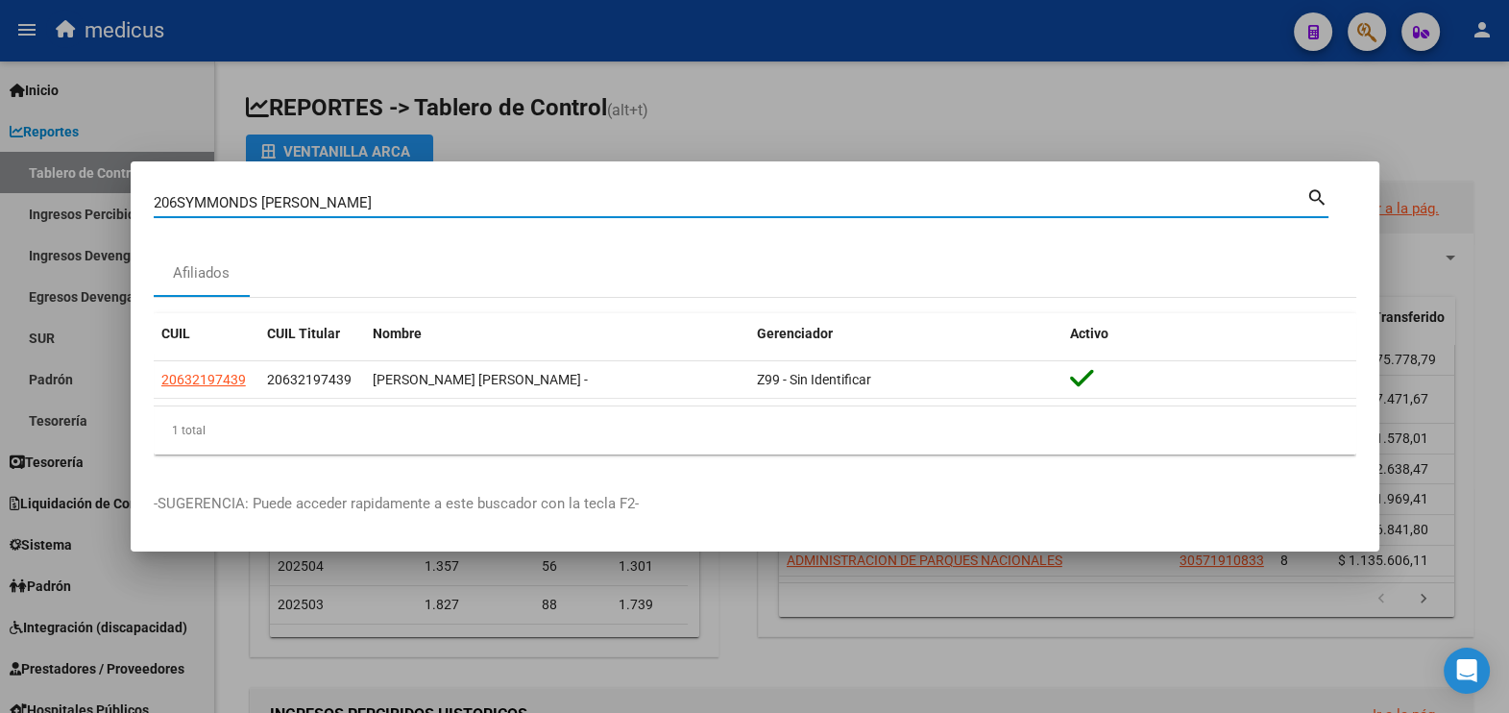
click at [43, 178] on div "206SYMMONDS [PERSON_NAME] (apellido, dni, cuil, nro traspaso, cuit, obra social…" at bounding box center [754, 356] width 1509 height 713
paste input "[PERSON_NAME] [PERSON_NAME]"
drag, startPoint x: 235, startPoint y: 202, endPoint x: 734, endPoint y: 270, distance: 503.2
click at [748, 279] on mat-dialog-content "[PERSON_NAME] [PERSON_NAME] Buscar (apellido, dni, cuil, nro traspaso, cuit, ob…" at bounding box center [755, 326] width 1249 height 285
type input "[PERSON_NAME] HONEY"
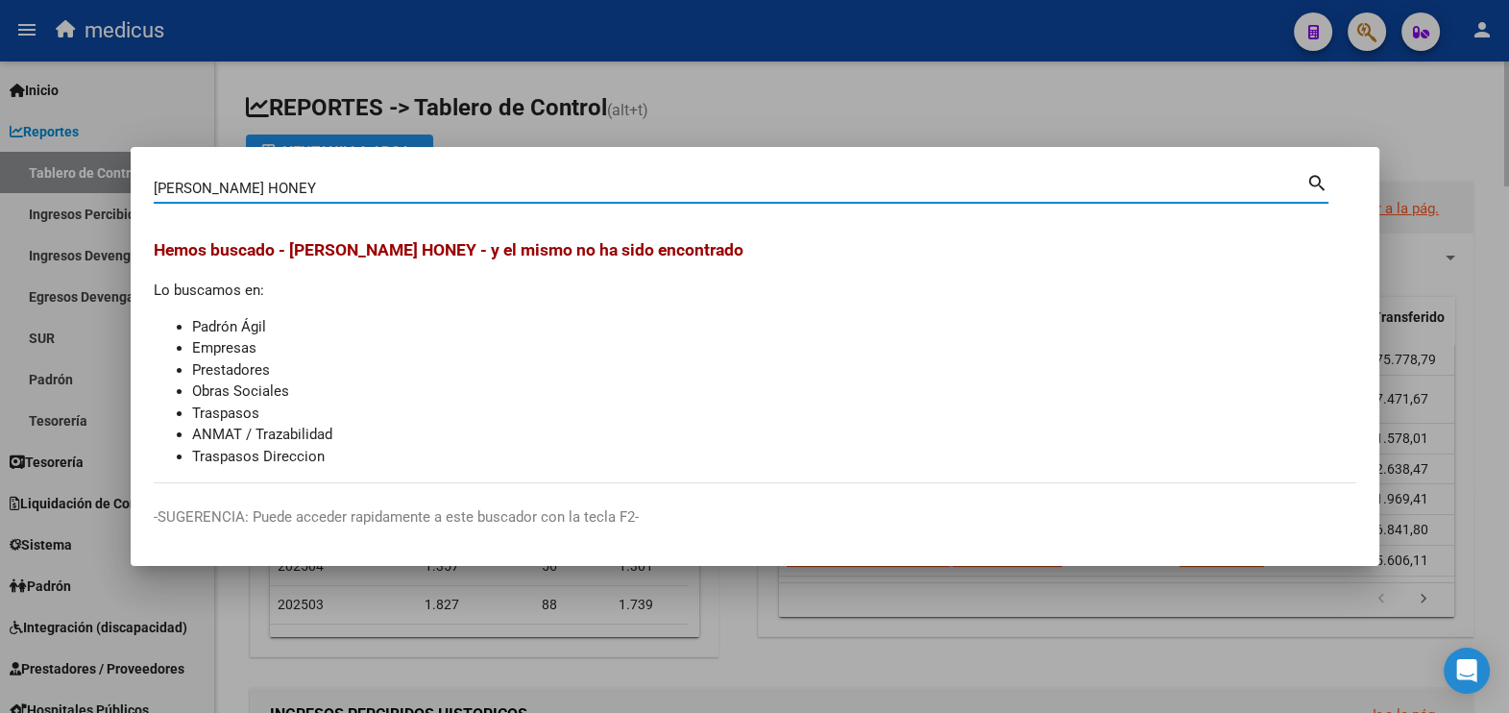
drag, startPoint x: 1129, startPoint y: 92, endPoint x: 1100, endPoint y: 269, distance: 179.1
click at [1129, 93] on div at bounding box center [754, 356] width 1509 height 713
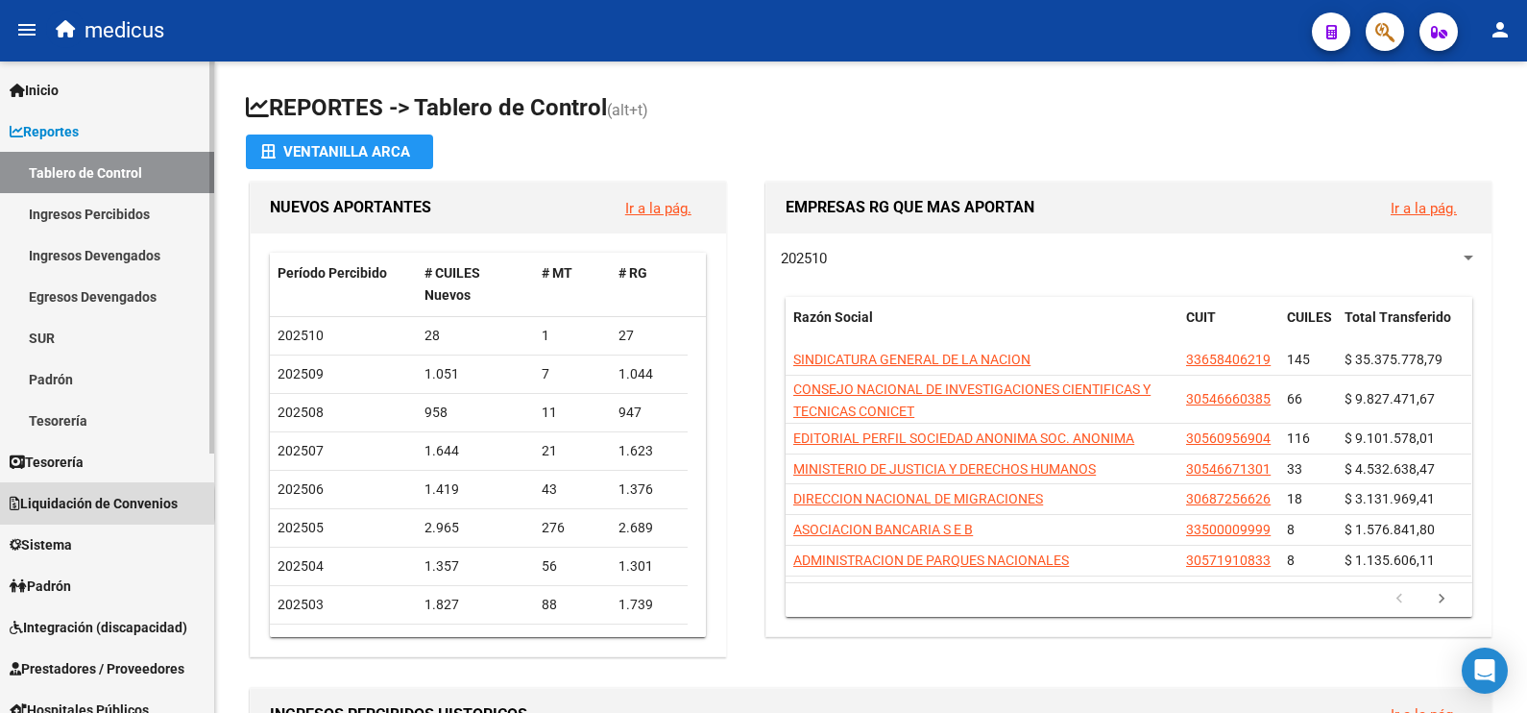
click at [101, 504] on span "Liquidación de Convenios" at bounding box center [94, 503] width 168 height 21
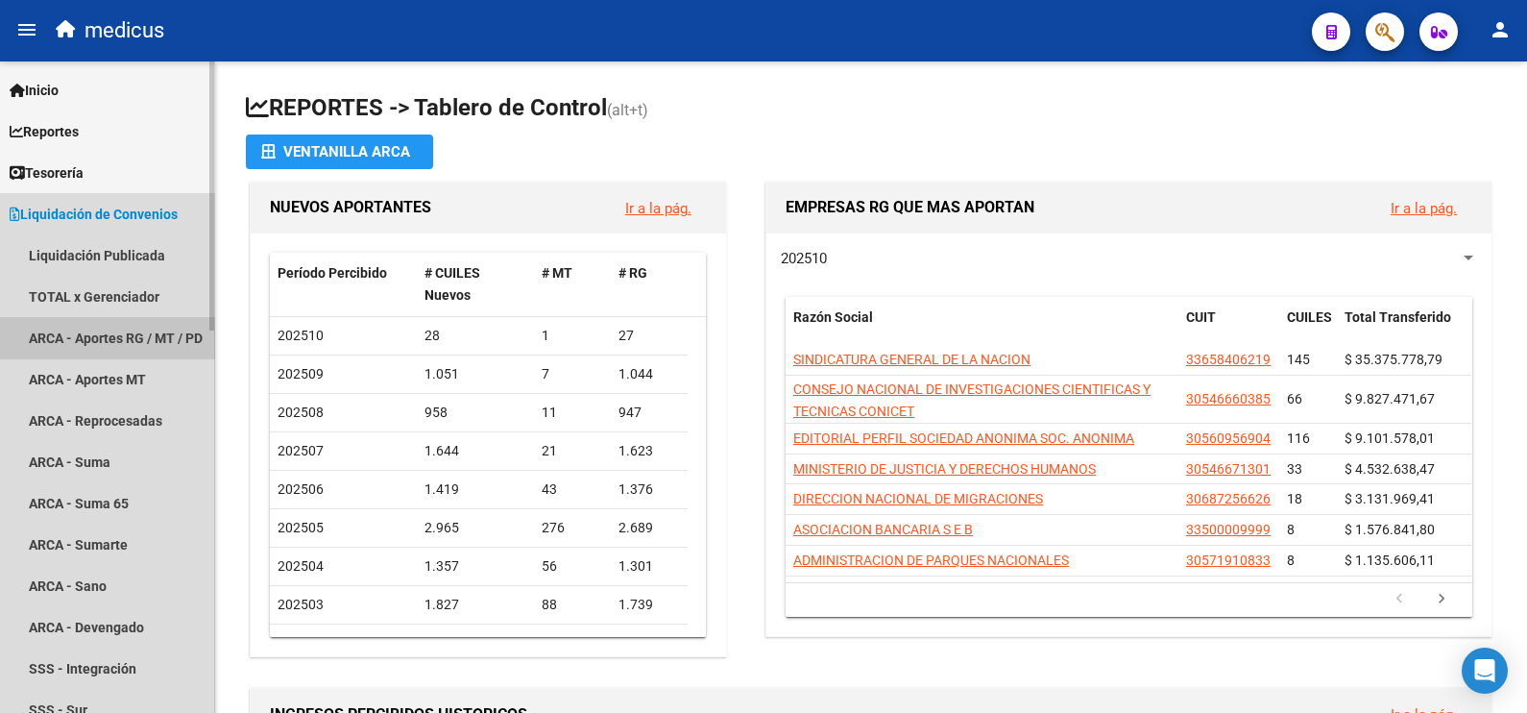
click at [135, 327] on link "ARCA - Aportes RG / MT / PD" at bounding box center [107, 337] width 214 height 41
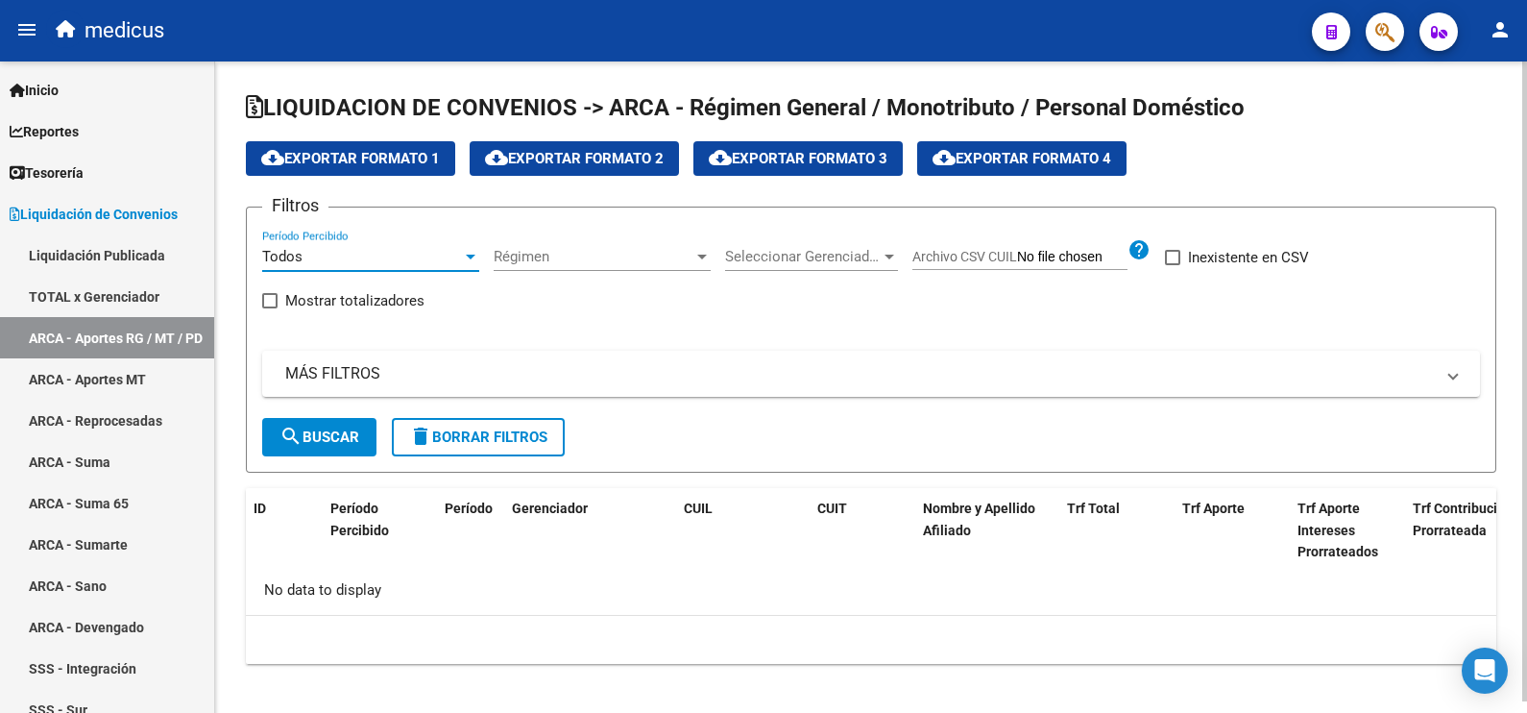
click at [365, 263] on div "Todos" at bounding box center [362, 256] width 200 height 17
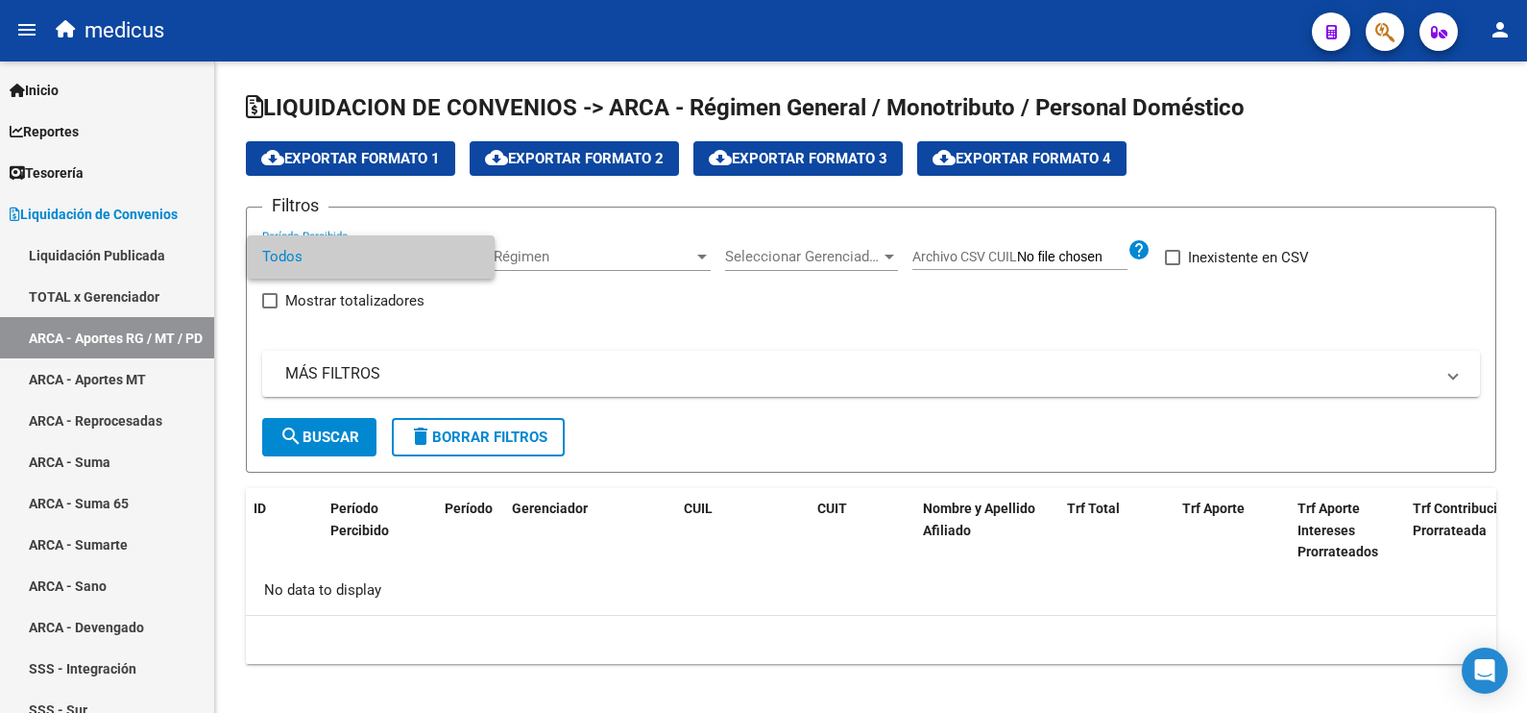
click at [528, 354] on div at bounding box center [763, 356] width 1527 height 713
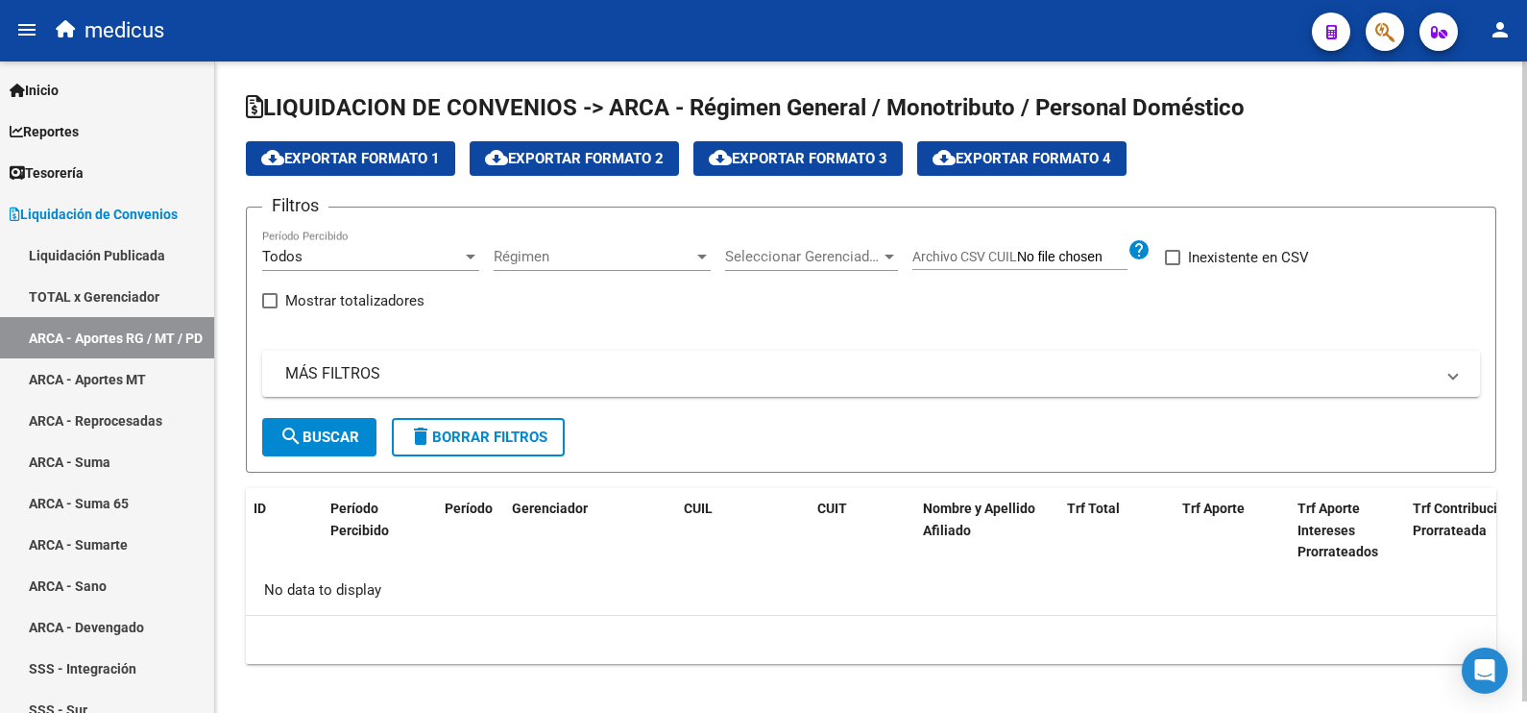
click at [475, 263] on div at bounding box center [470, 256] width 17 height 15
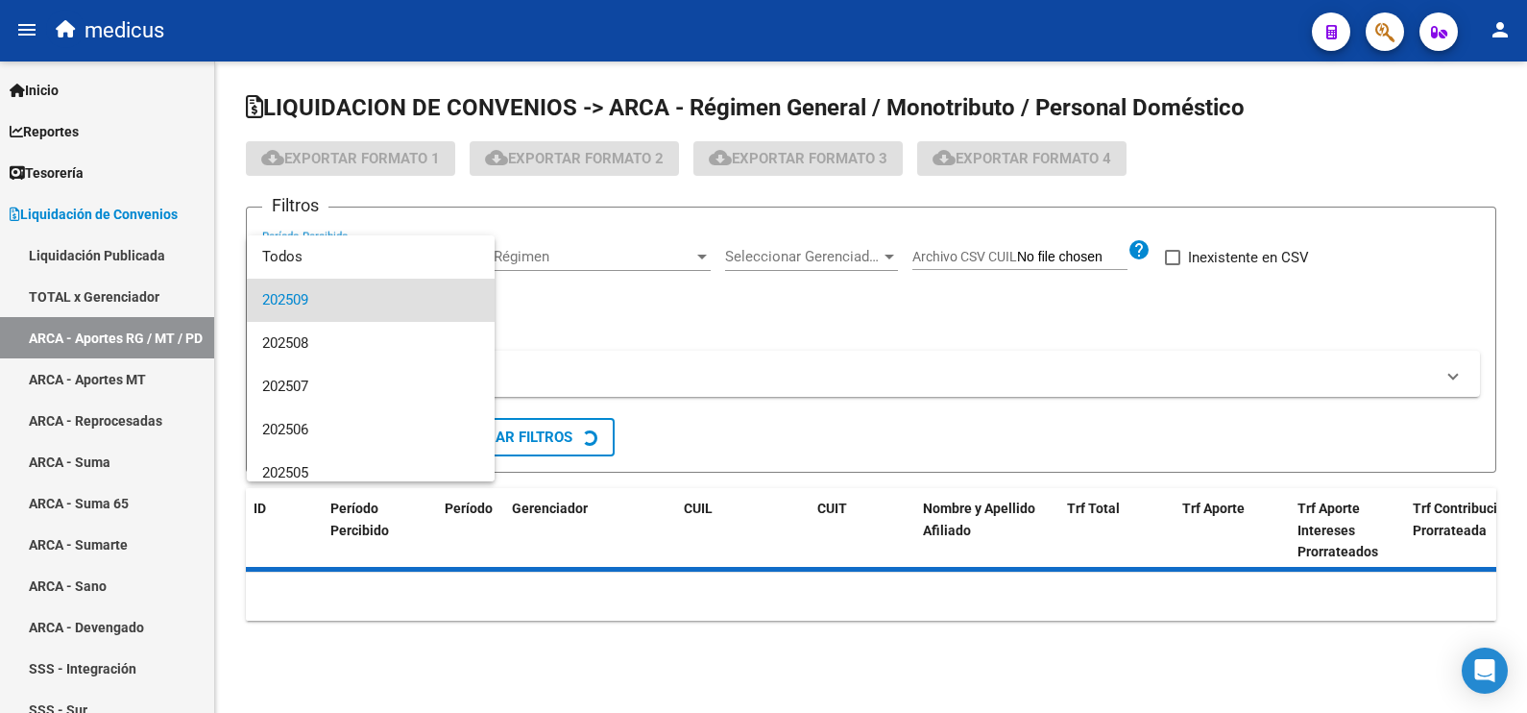
click at [339, 295] on span "202509" at bounding box center [370, 300] width 217 height 43
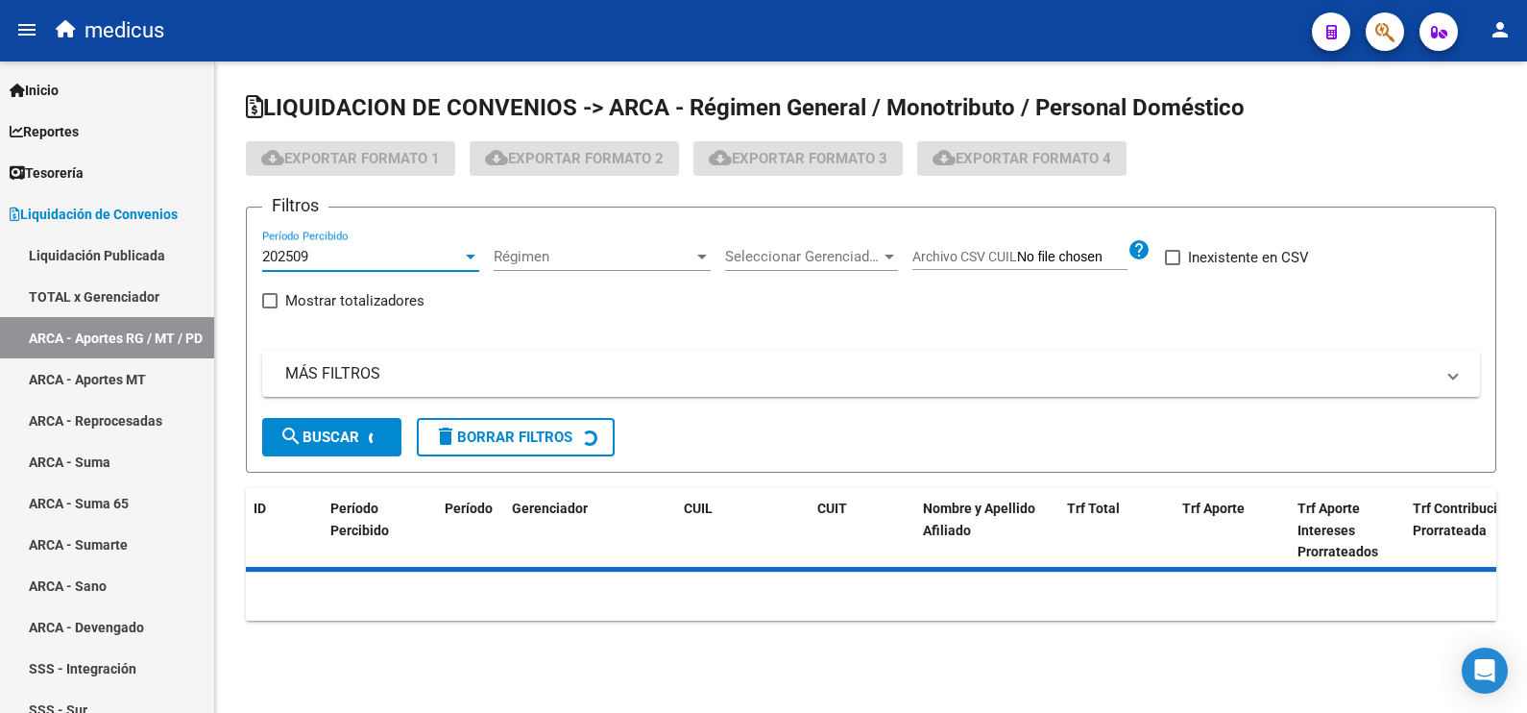
drag, startPoint x: 276, startPoint y: 303, endPoint x: 285, endPoint y: 304, distance: 9.8
click at [276, 304] on span at bounding box center [269, 300] width 15 height 15
click at [270, 308] on input "Mostrar totalizadores" at bounding box center [269, 308] width 1 height 1
checkbox input "true"
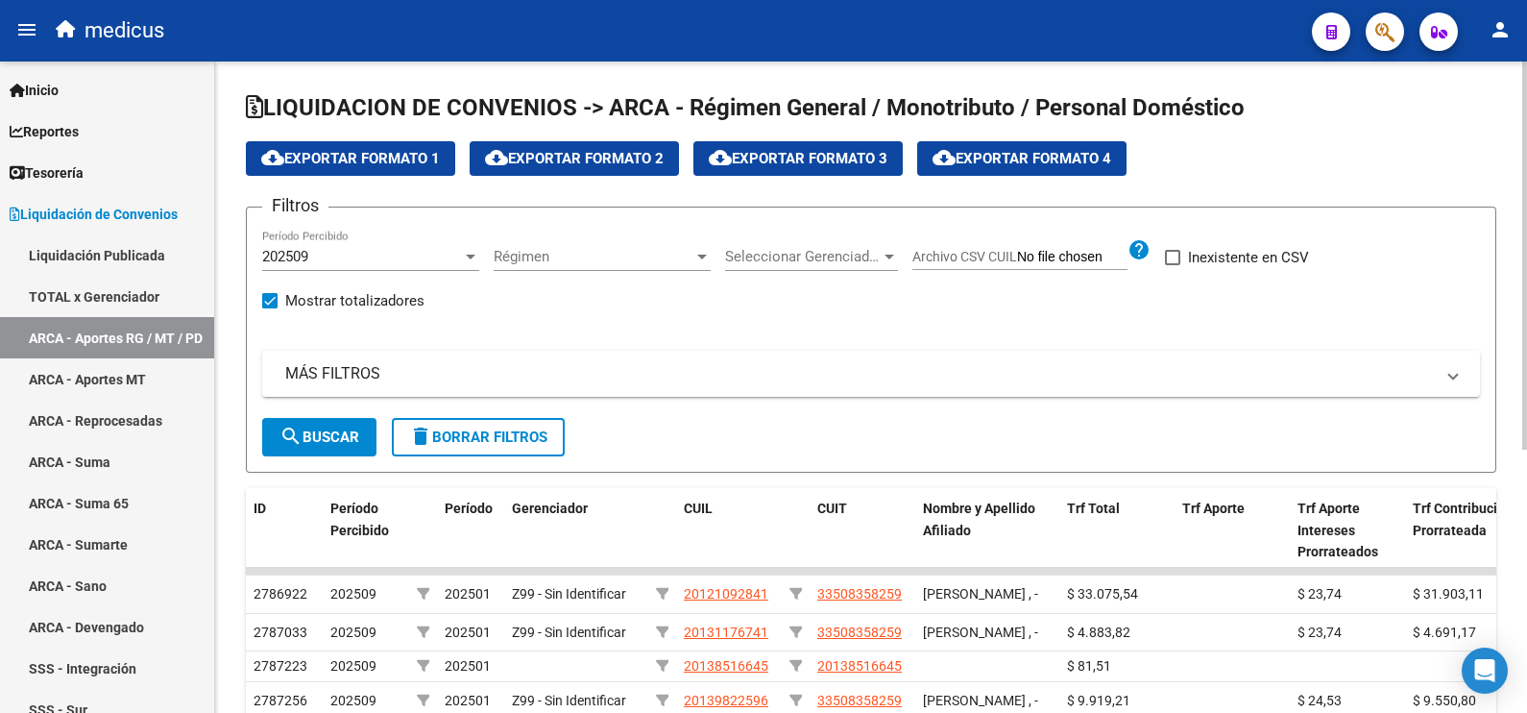
drag, startPoint x: 322, startPoint y: 441, endPoint x: 422, endPoint y: 442, distance: 99.9
click at [322, 442] on span "search Buscar" at bounding box center [320, 436] width 80 height 17
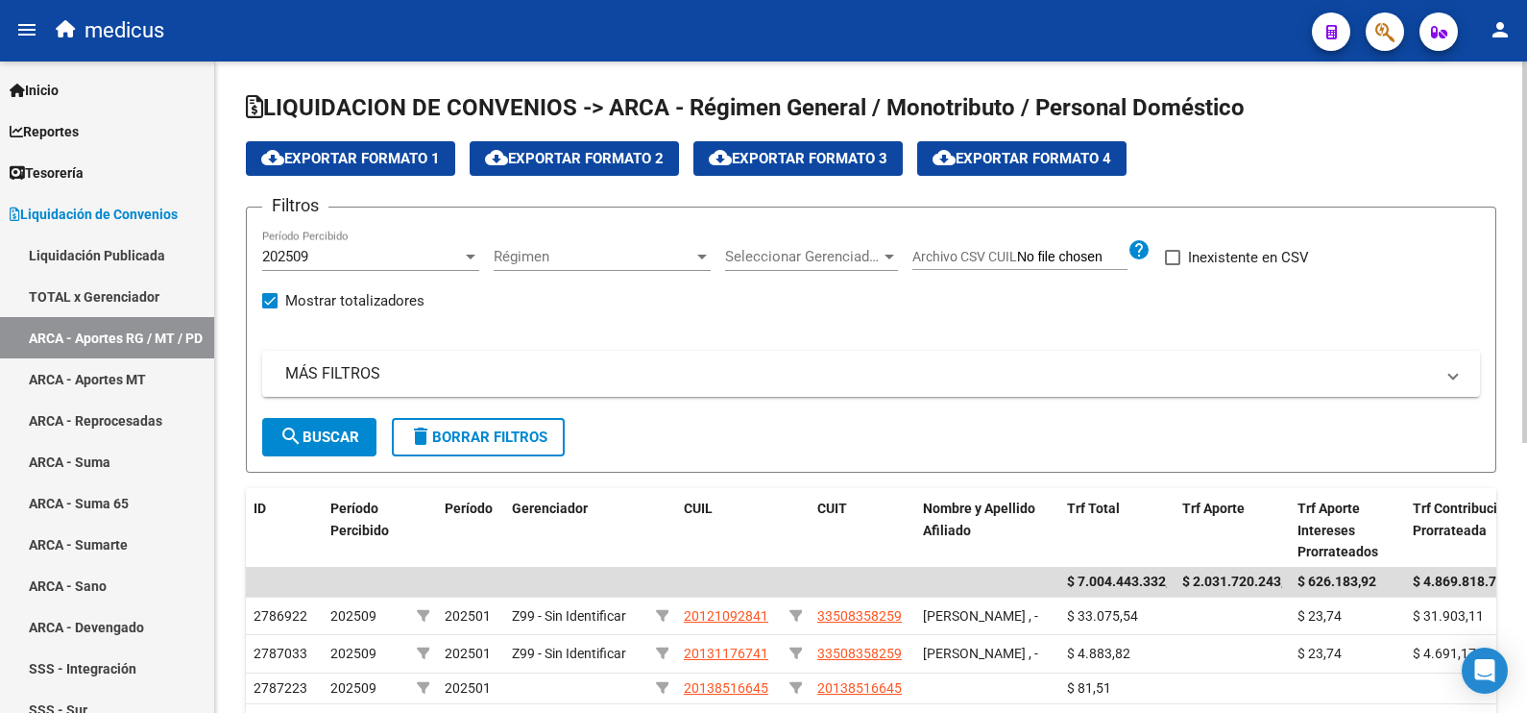
click at [378, 162] on span "cloud_download Exportar Formato 1" at bounding box center [350, 158] width 179 height 17
click at [436, 274] on div "202509 Período Percibido" at bounding box center [370, 260] width 217 height 60
click at [438, 256] on div "202509" at bounding box center [362, 256] width 200 height 17
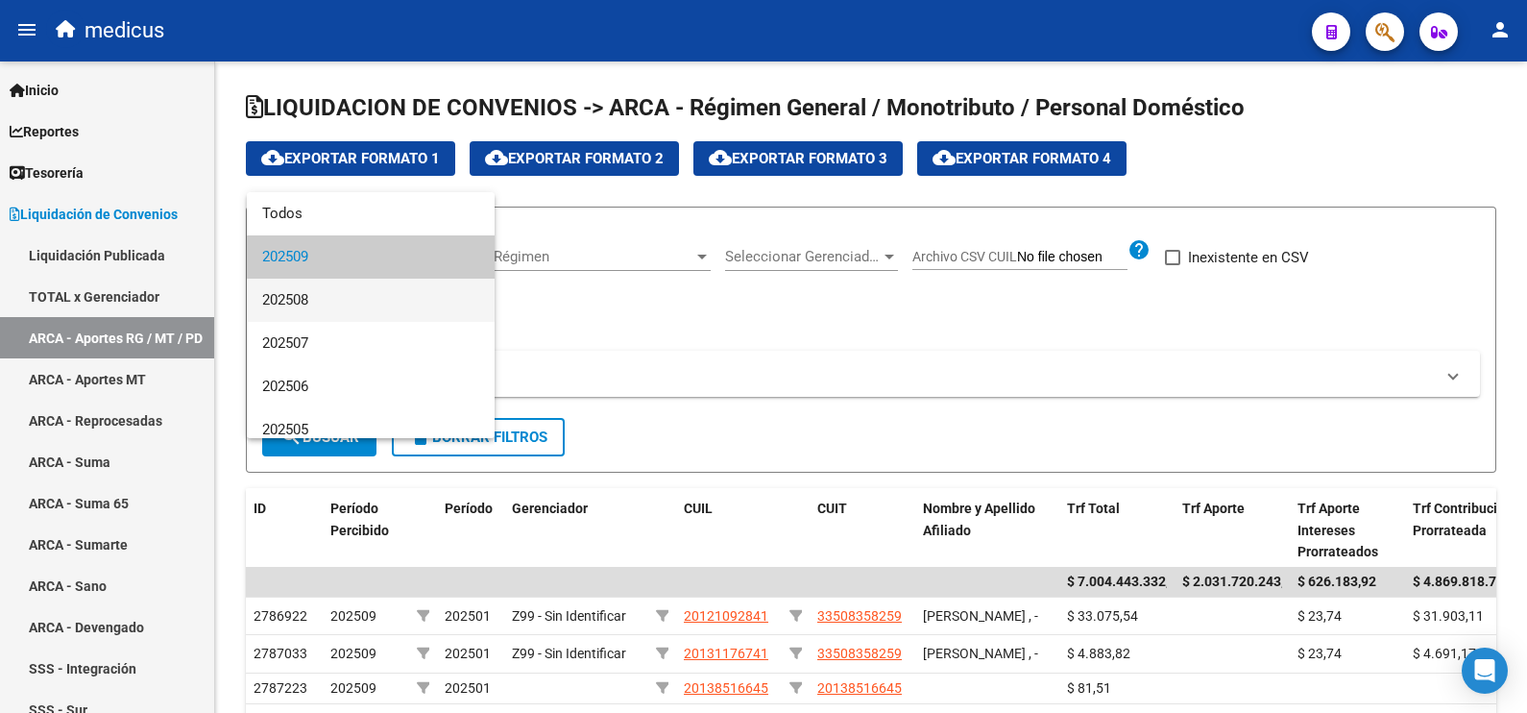
click at [326, 304] on span "202508" at bounding box center [370, 300] width 217 height 43
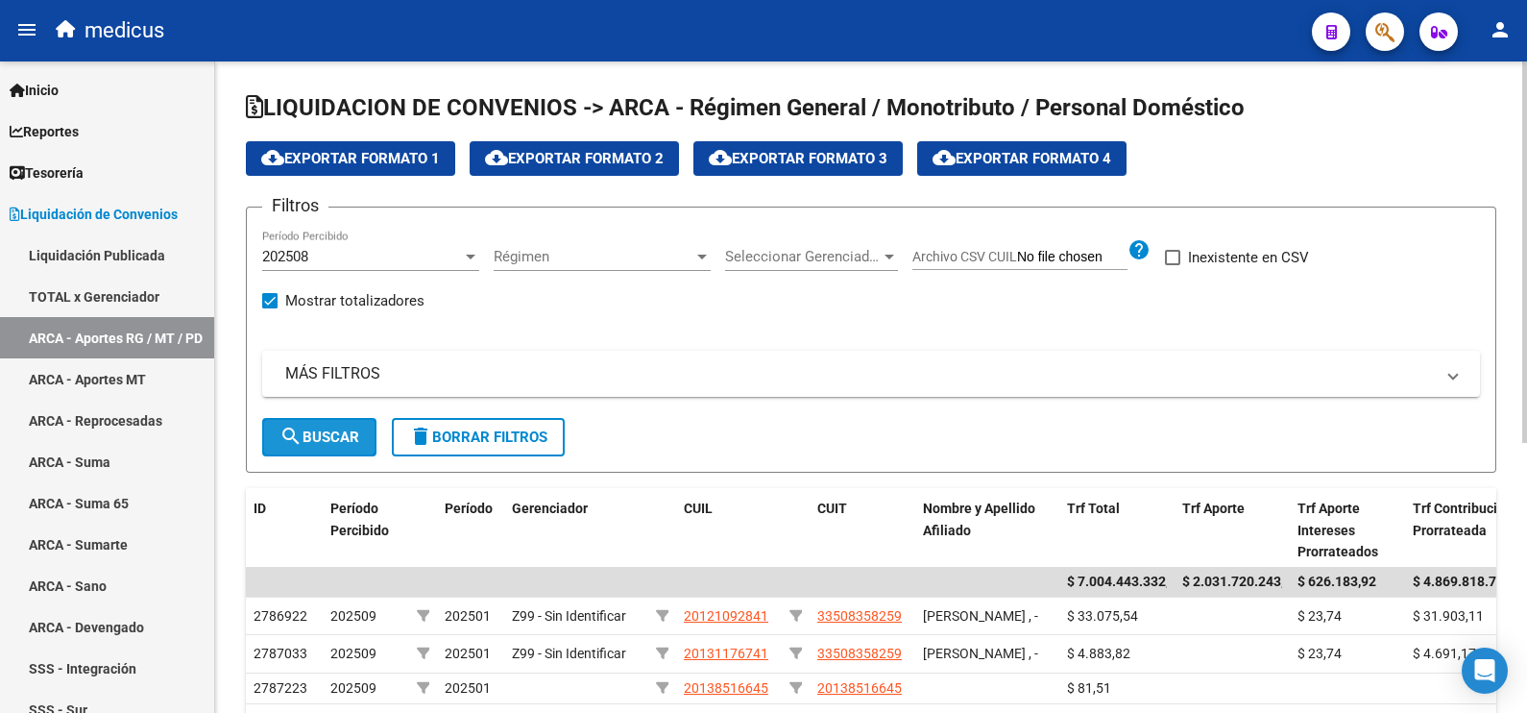
click at [319, 441] on span "search Buscar" at bounding box center [320, 436] width 80 height 17
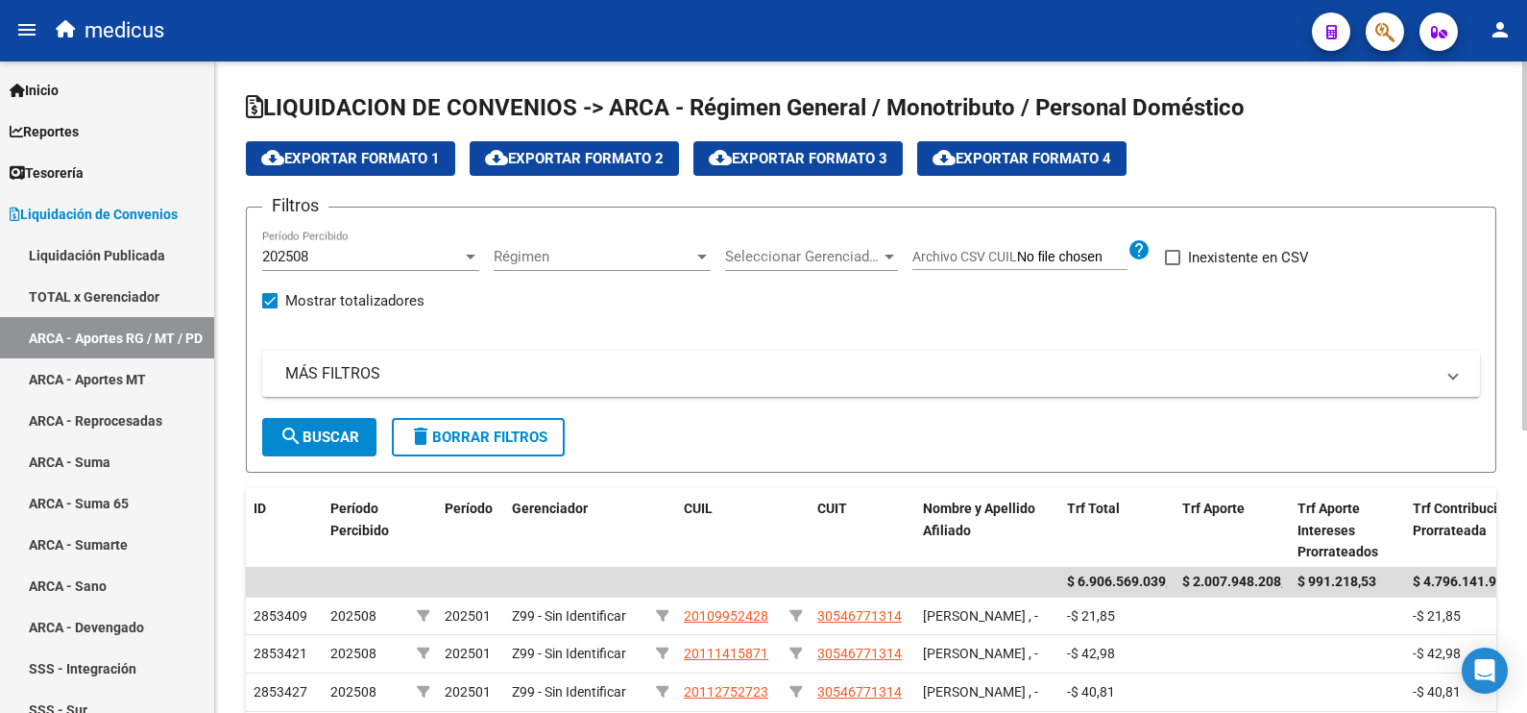
click at [348, 167] on button "cloud_download Exportar Formato 1" at bounding box center [350, 158] width 209 height 35
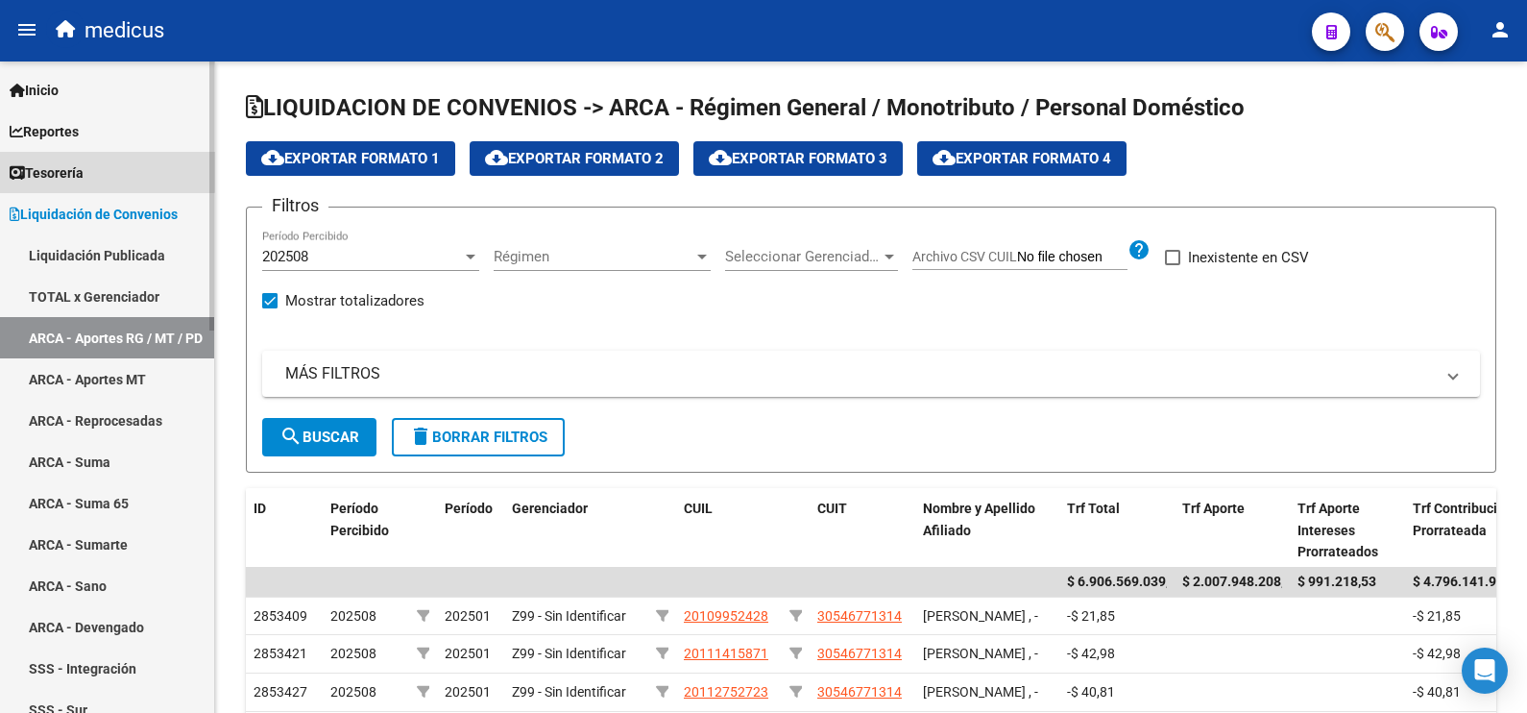
click at [84, 169] on span "Tesorería" at bounding box center [47, 172] width 74 height 21
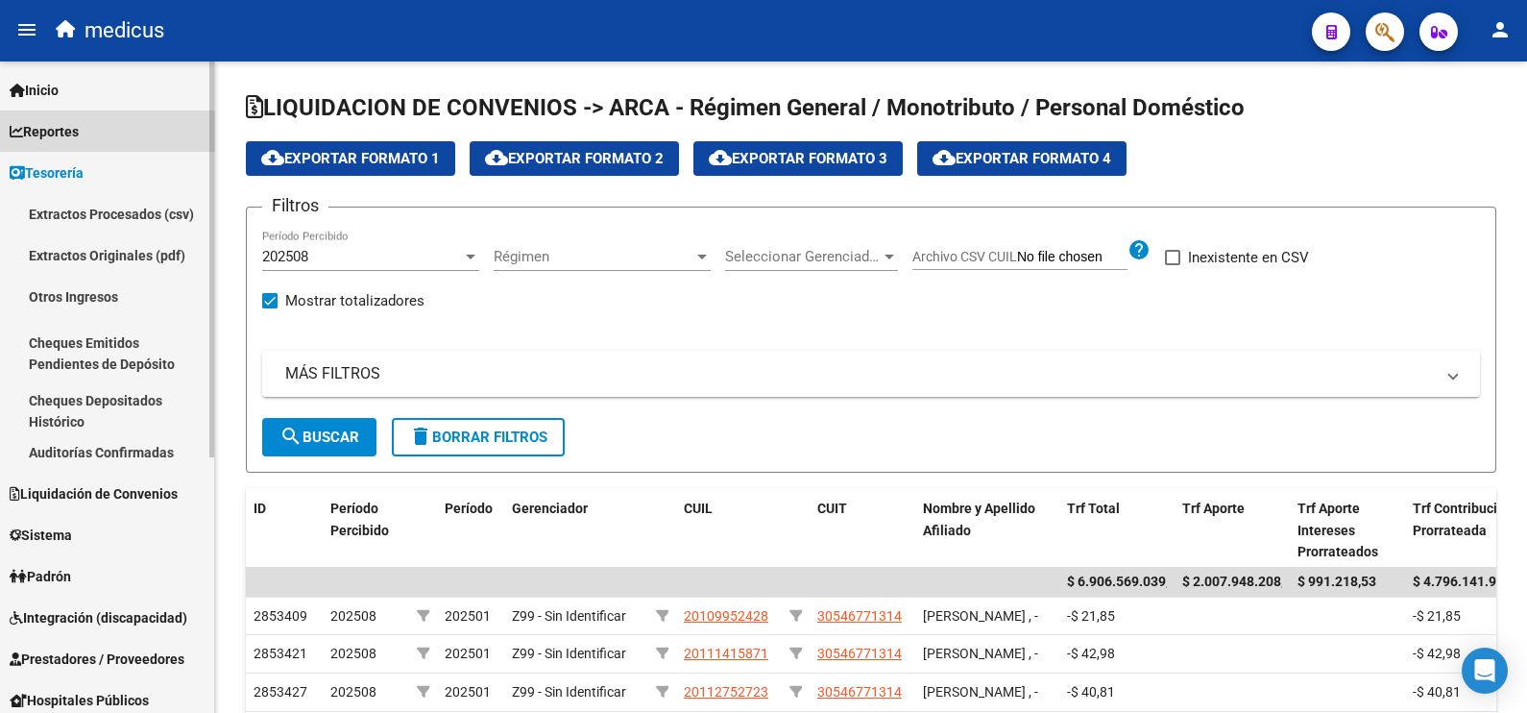
click at [65, 137] on span "Reportes" at bounding box center [44, 131] width 69 height 21
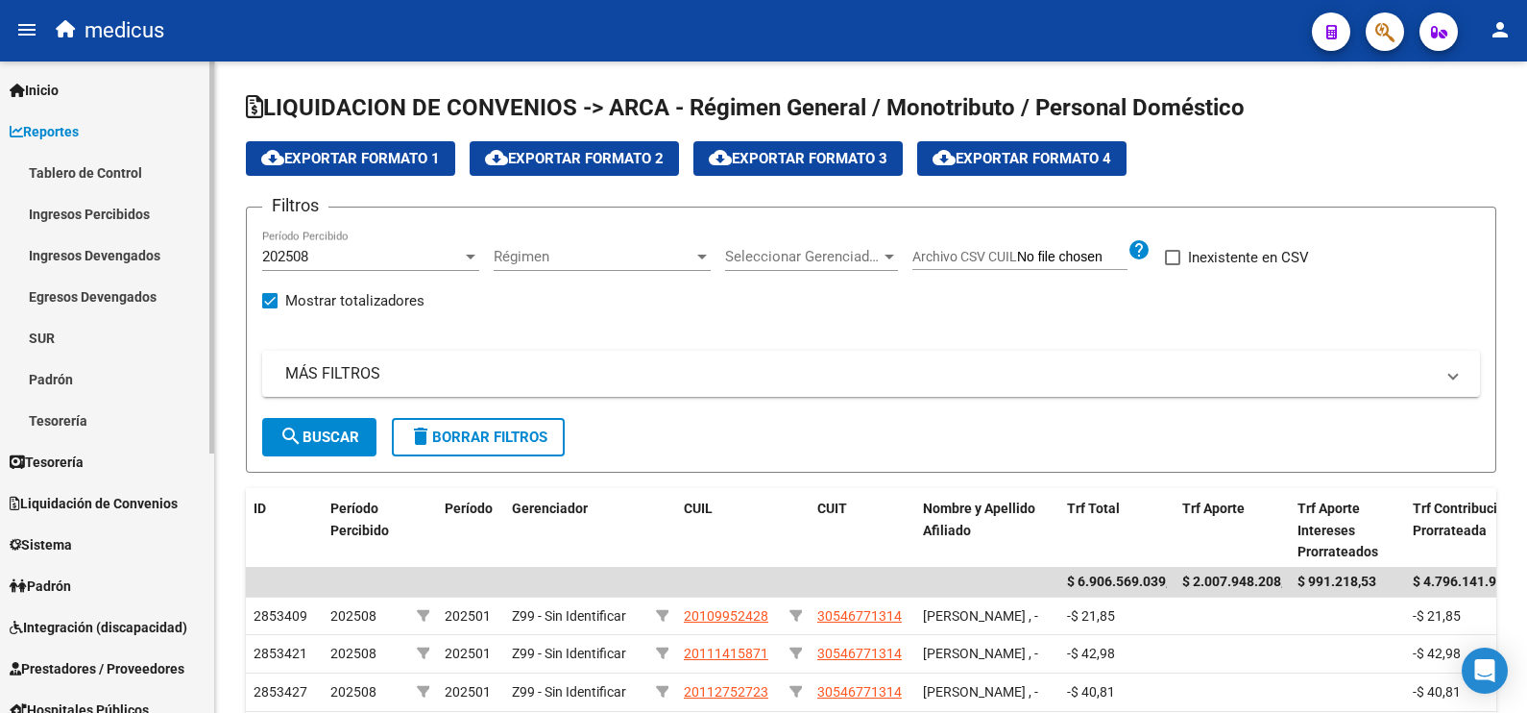
click at [95, 210] on link "Ingresos Percibidos" at bounding box center [107, 213] width 214 height 41
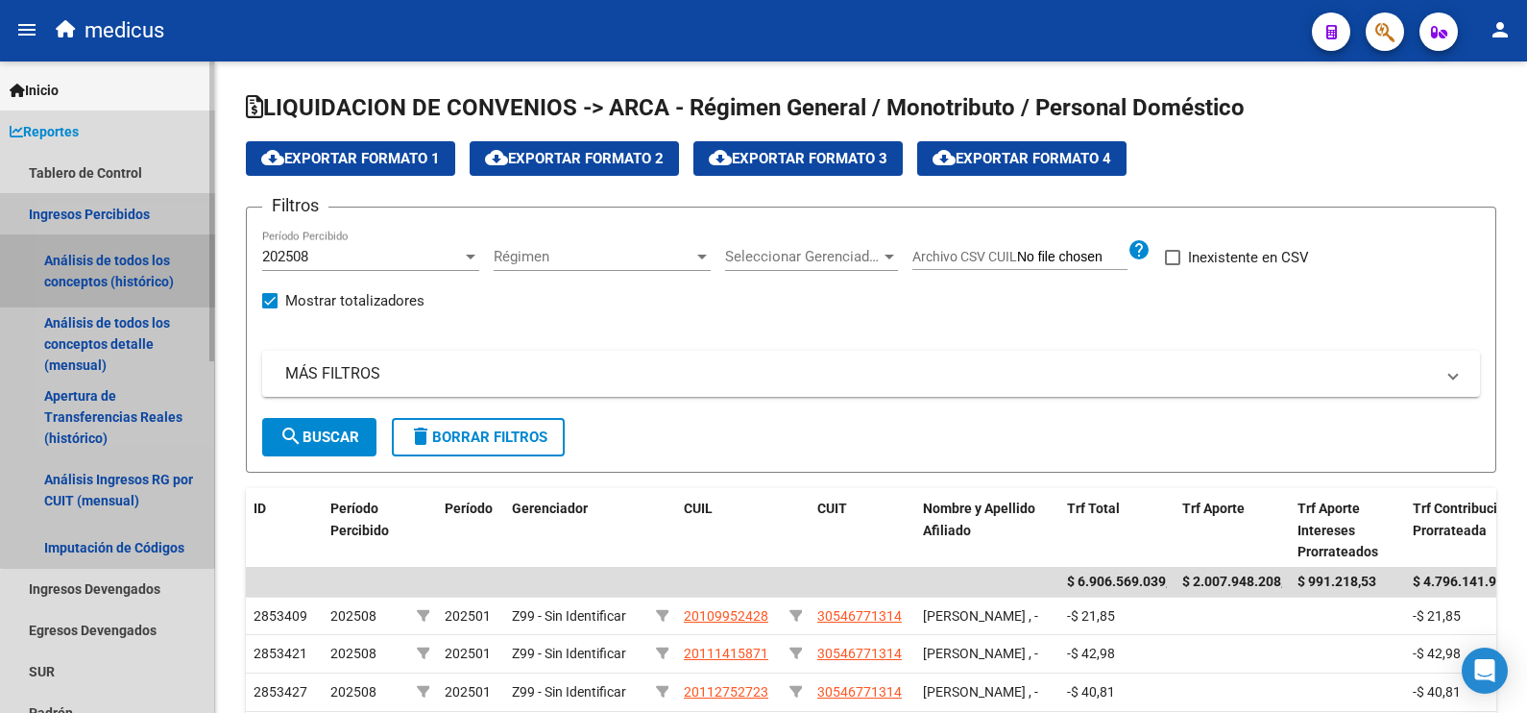
drag, startPoint x: 108, startPoint y: 271, endPoint x: 120, endPoint y: 266, distance: 13.4
click at [108, 273] on link "Análisis de todos los conceptos (histórico)" at bounding box center [107, 270] width 214 height 73
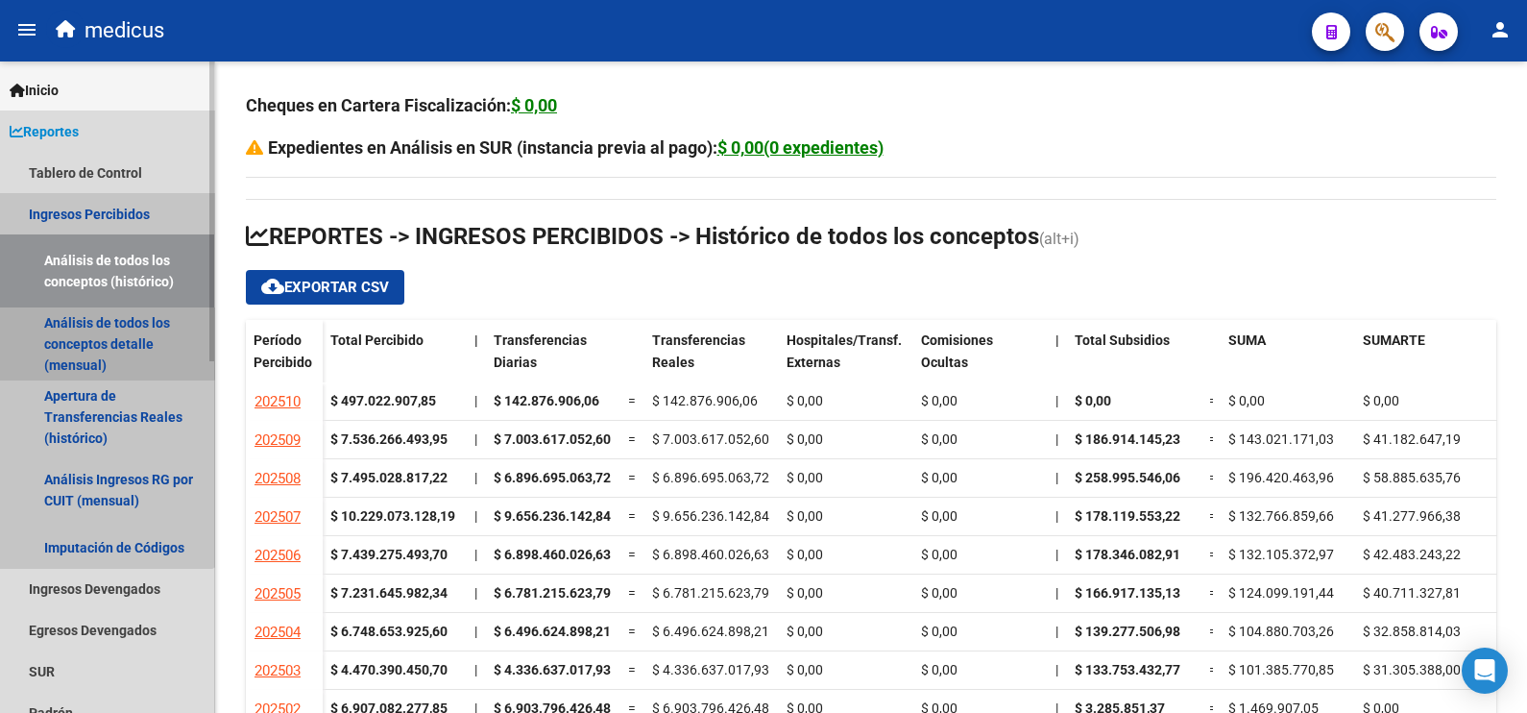
click at [77, 334] on link "Análisis de todos los conceptos detalle (mensual)" at bounding box center [107, 343] width 214 height 73
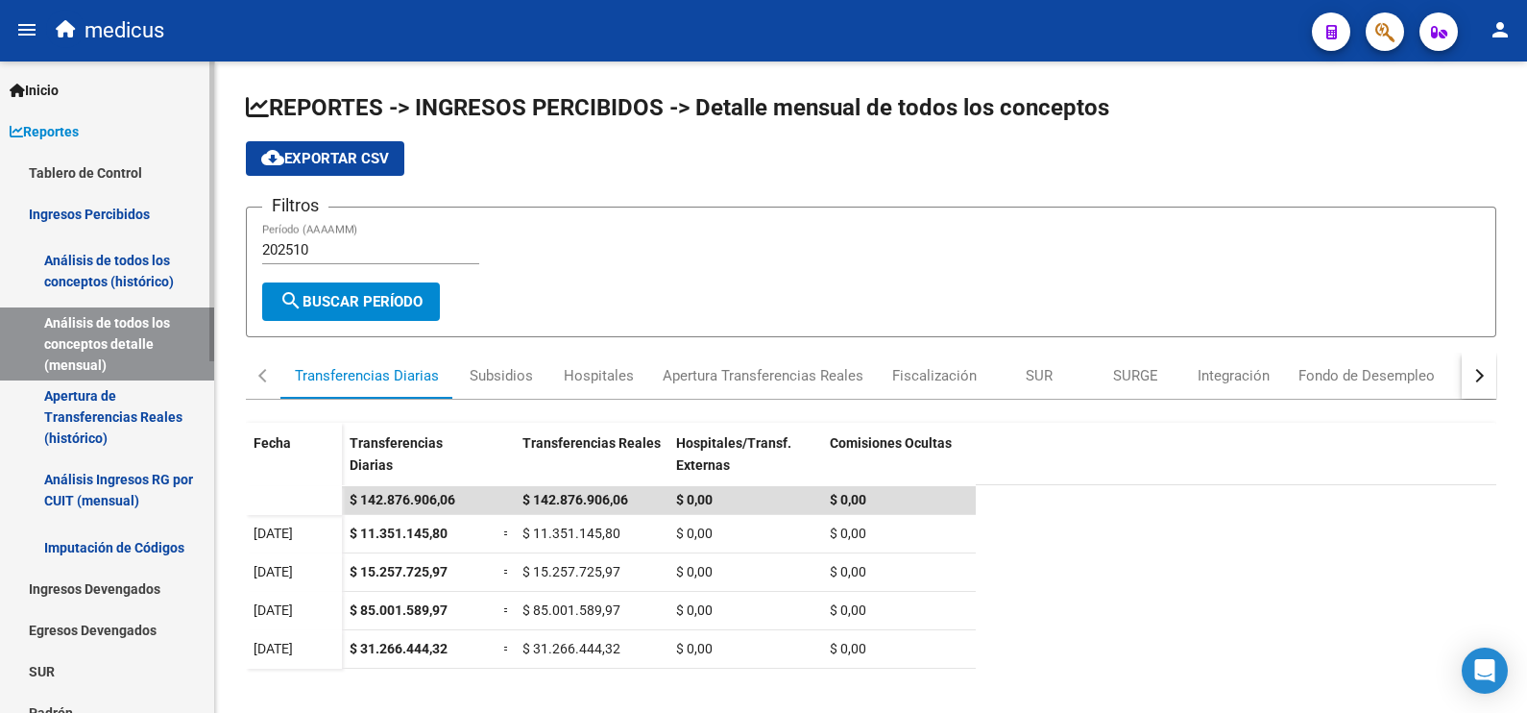
click at [90, 418] on link "Apertura de Transferencias Reales (histórico)" at bounding box center [107, 416] width 214 height 73
